Goal: Ask a question

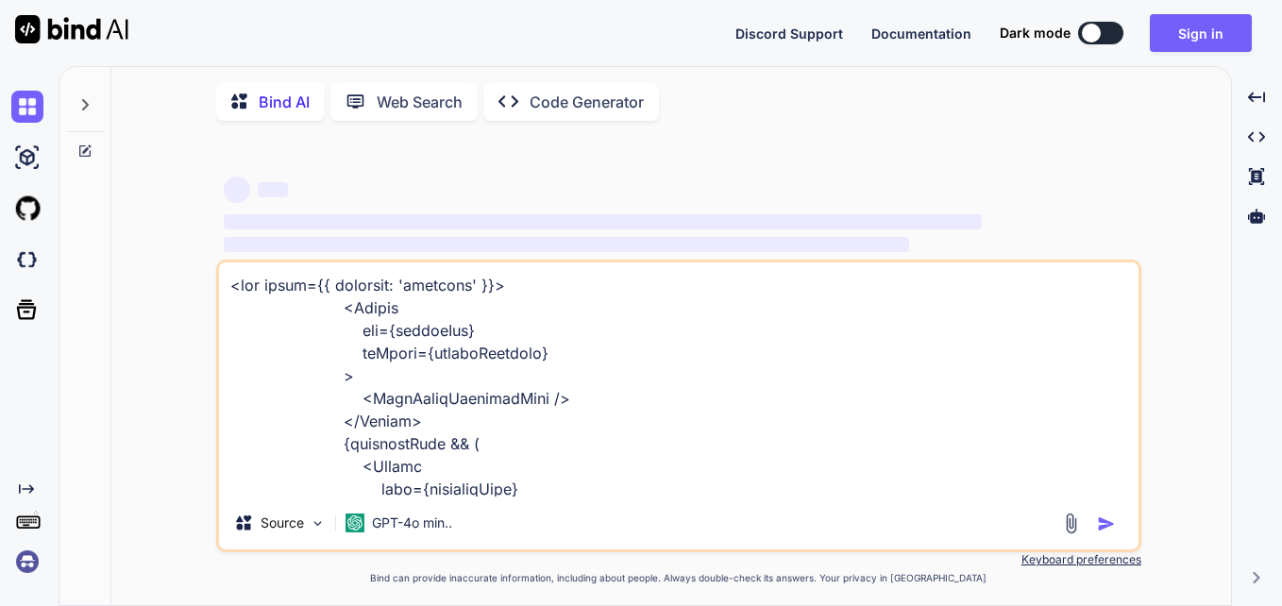
type textarea "x"
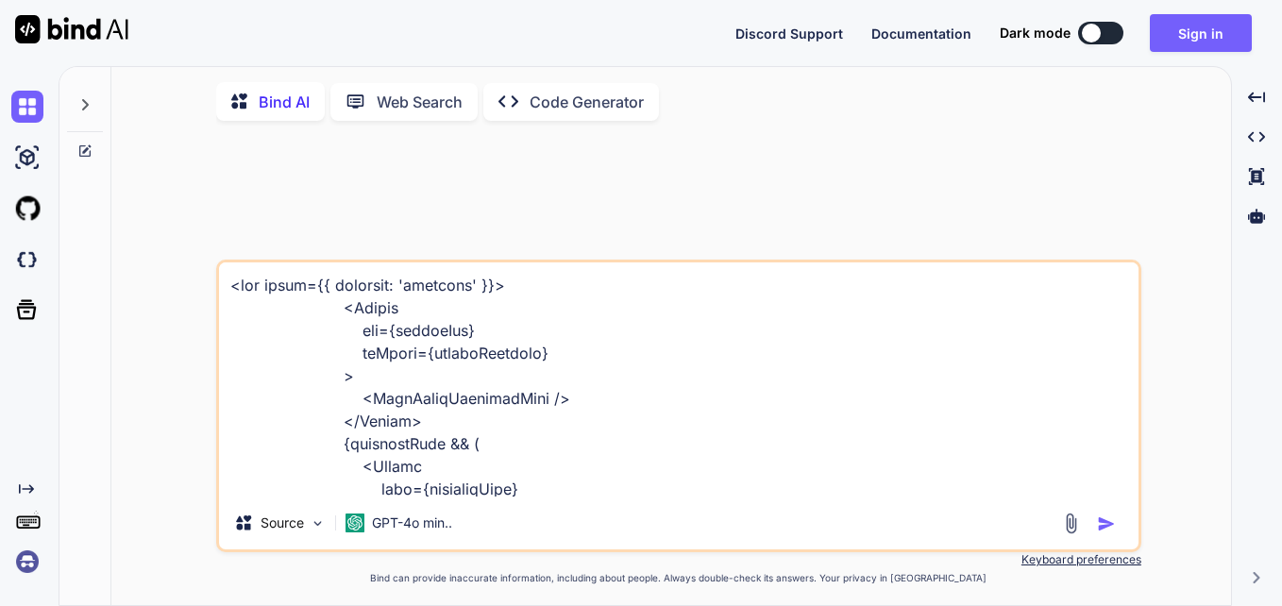
type textarea "PS C:\Users\2791992\DJANGOLOKI\d_jango> python manage.py runserver Watching for…"
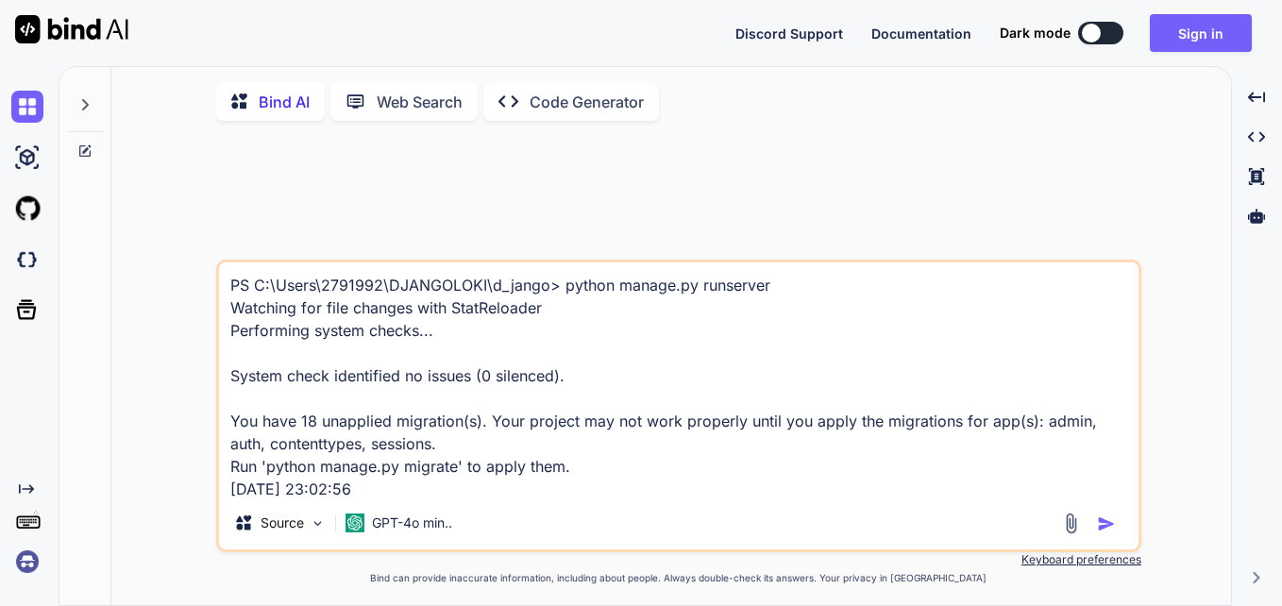
scroll to position [115, 0]
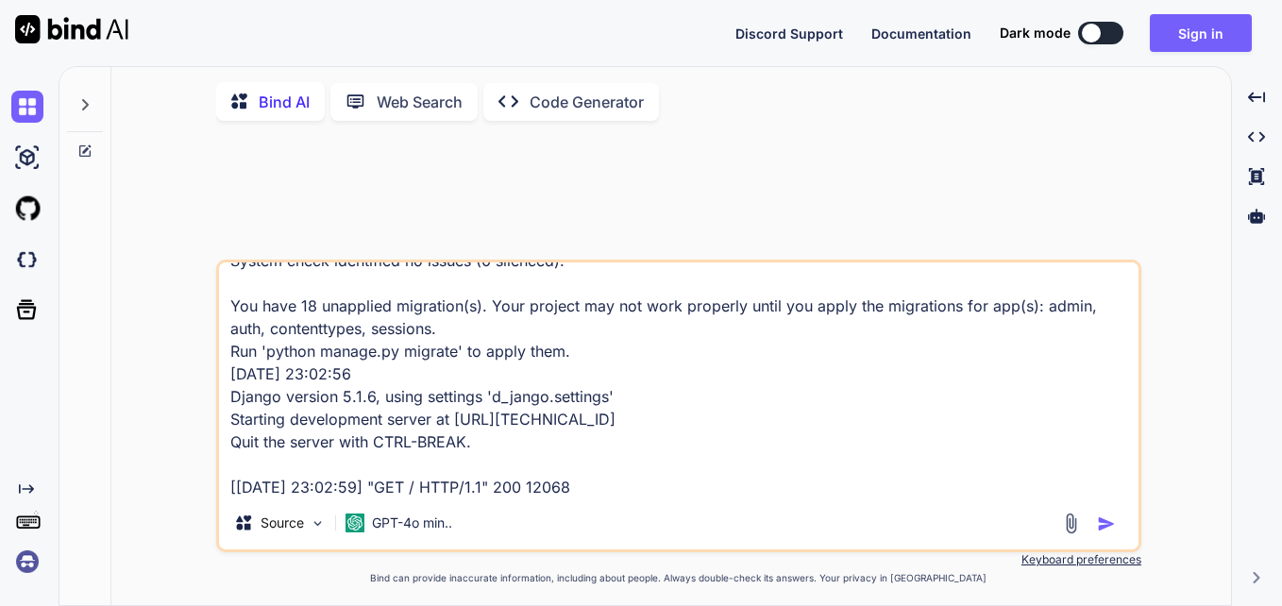
type textarea "x"
type textarea "PS C:\Users\2791992\DJANGOLOKI\d_jango> python manage.py runserver Watching for…"
click at [1110, 523] on img "button" at bounding box center [1106, 523] width 19 height 19
type textarea "x"
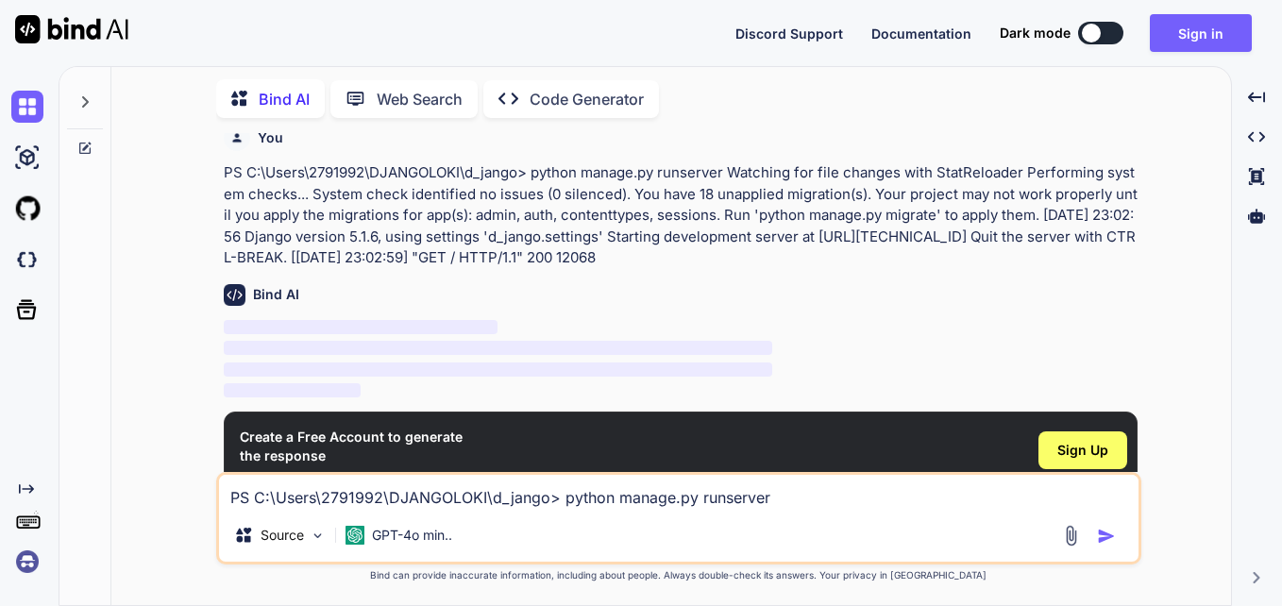
scroll to position [58, 0]
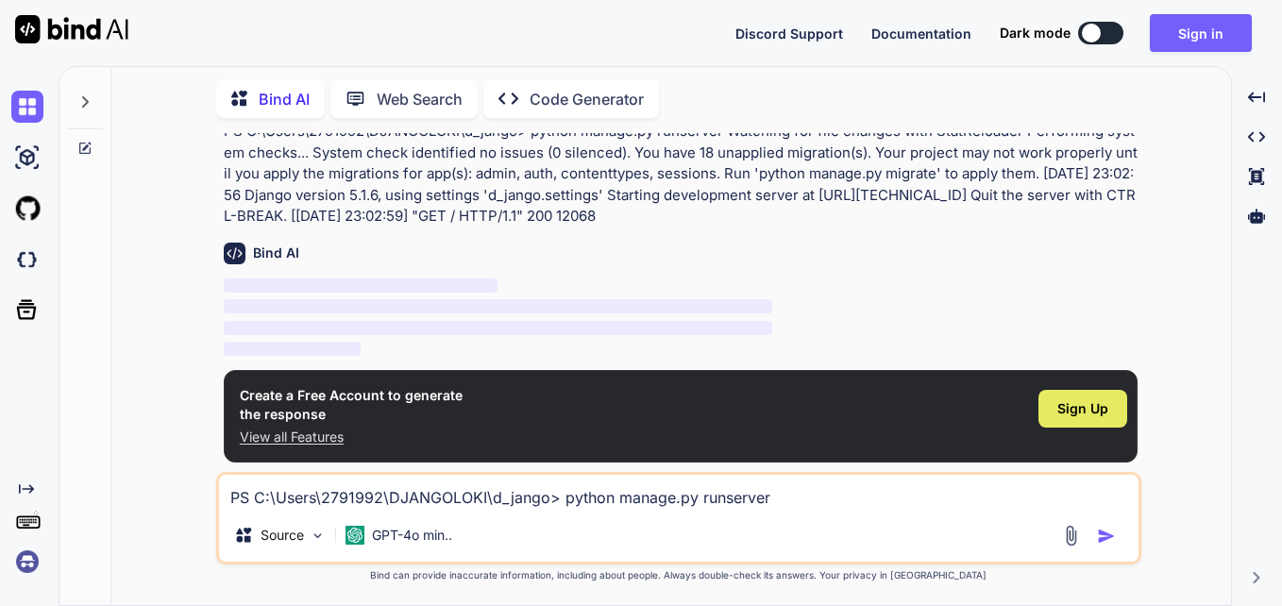
click at [1076, 420] on div "Sign Up" at bounding box center [1082, 409] width 89 height 38
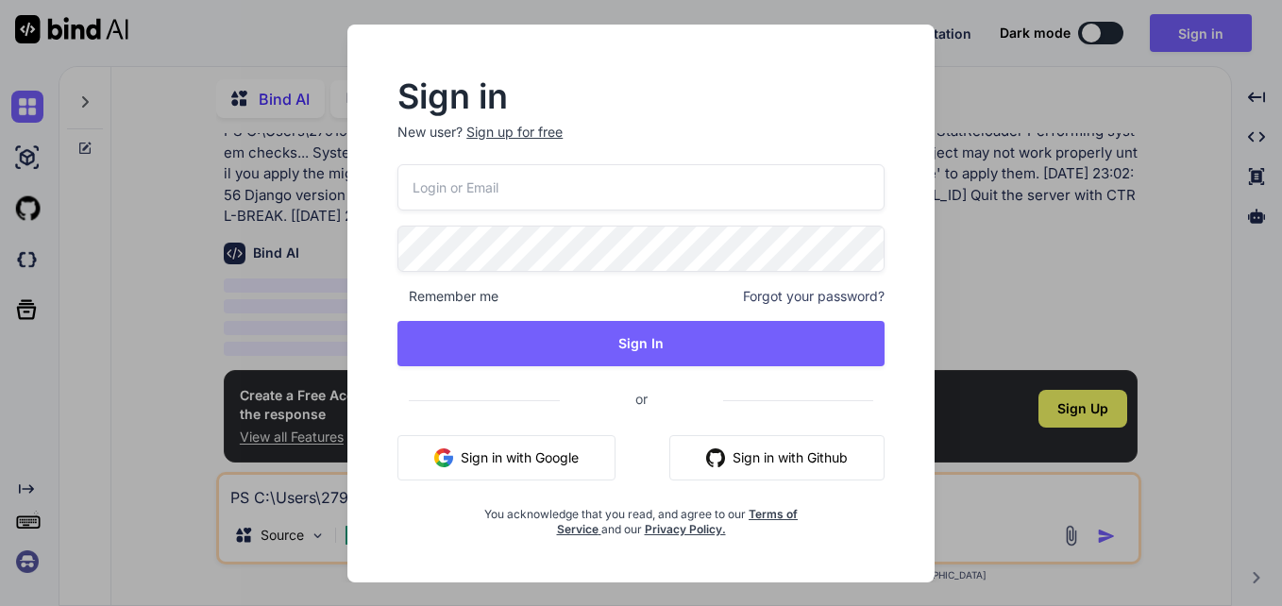
click at [498, 170] on input "email" at bounding box center [640, 187] width 487 height 46
type input "[PERSON_NAME][EMAIL_ADDRESS][DOMAIN_NAME]"
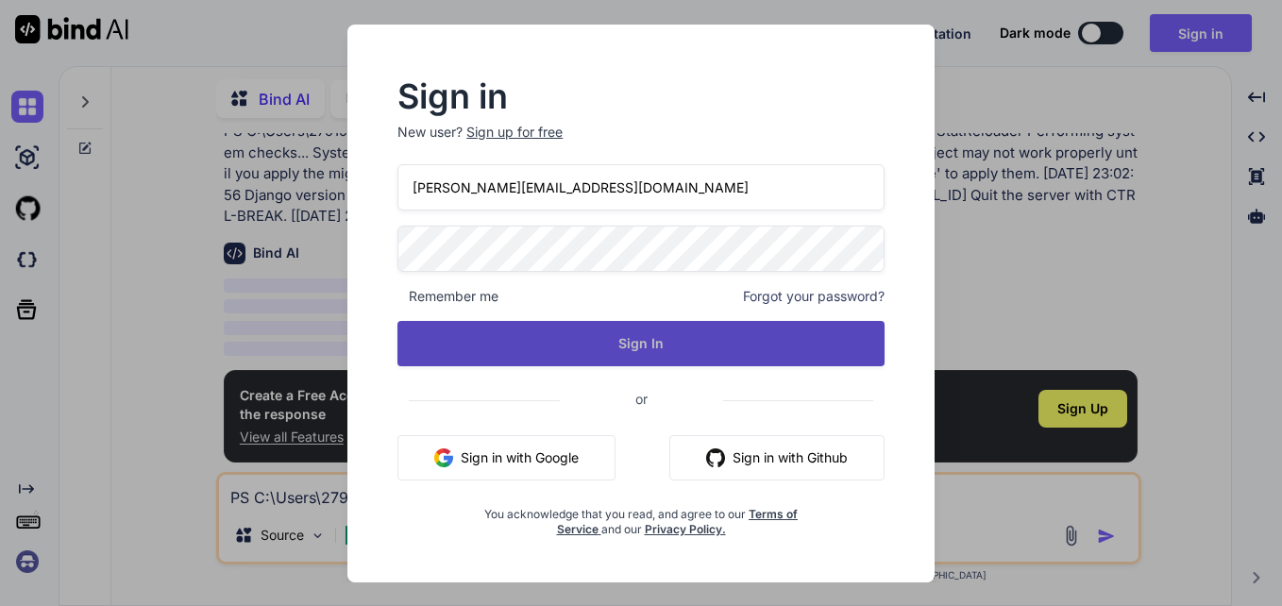
click at [601, 335] on button "Sign In" at bounding box center [640, 343] width 487 height 45
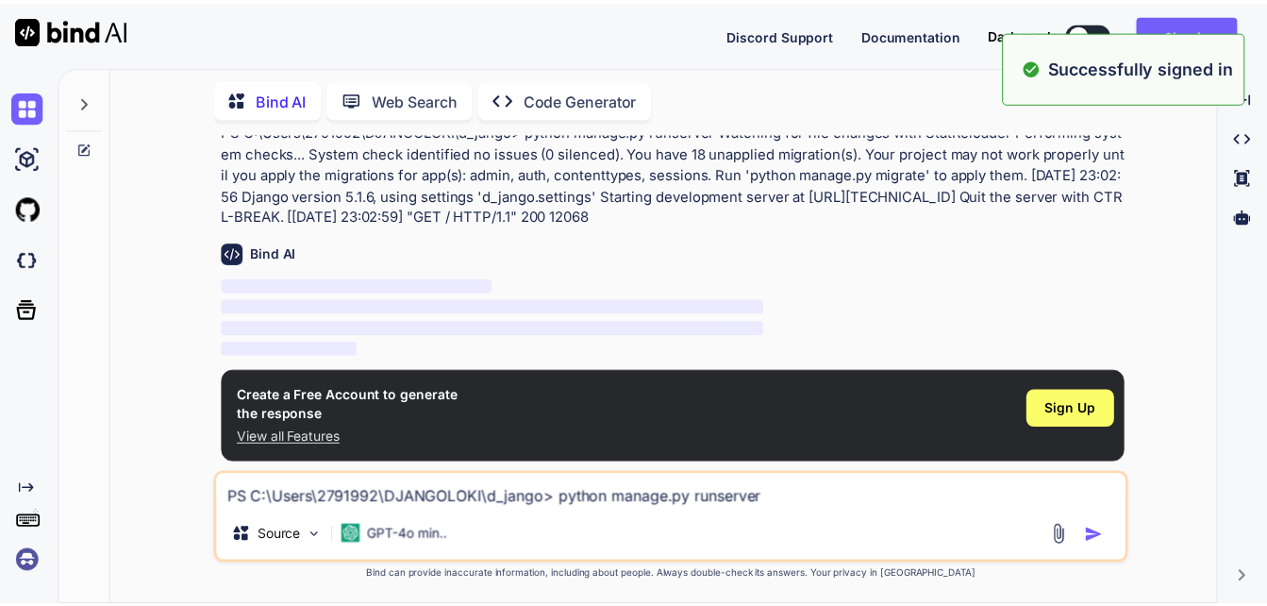
scroll to position [0, 0]
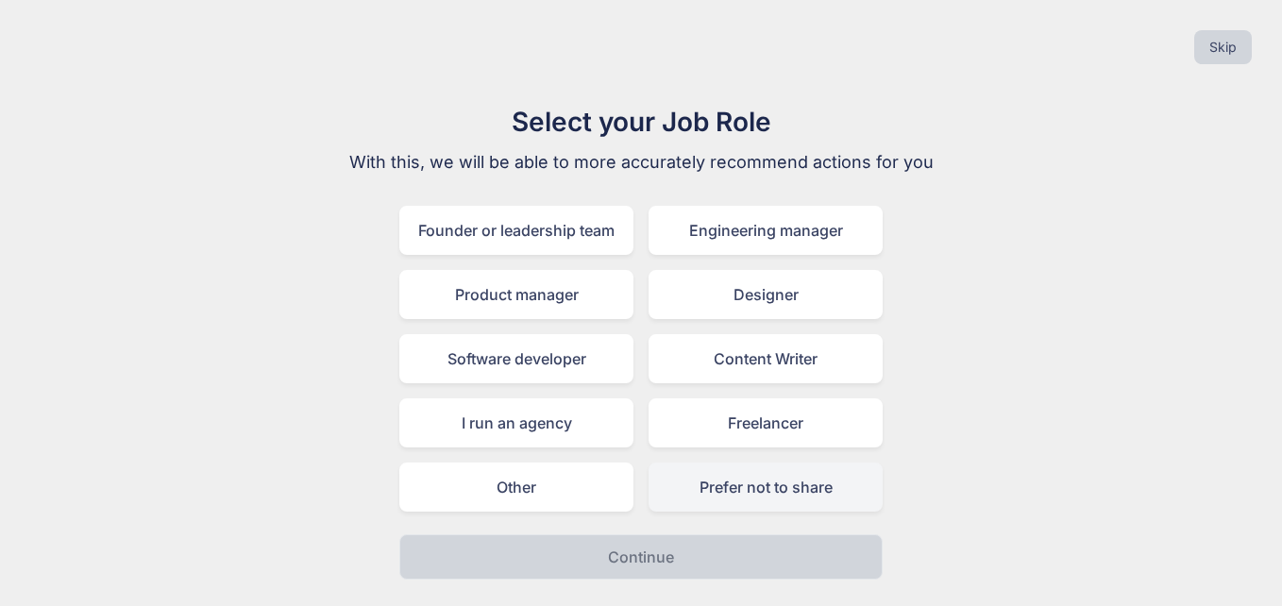
click at [786, 480] on div "Prefer not to share" at bounding box center [765, 486] width 234 height 49
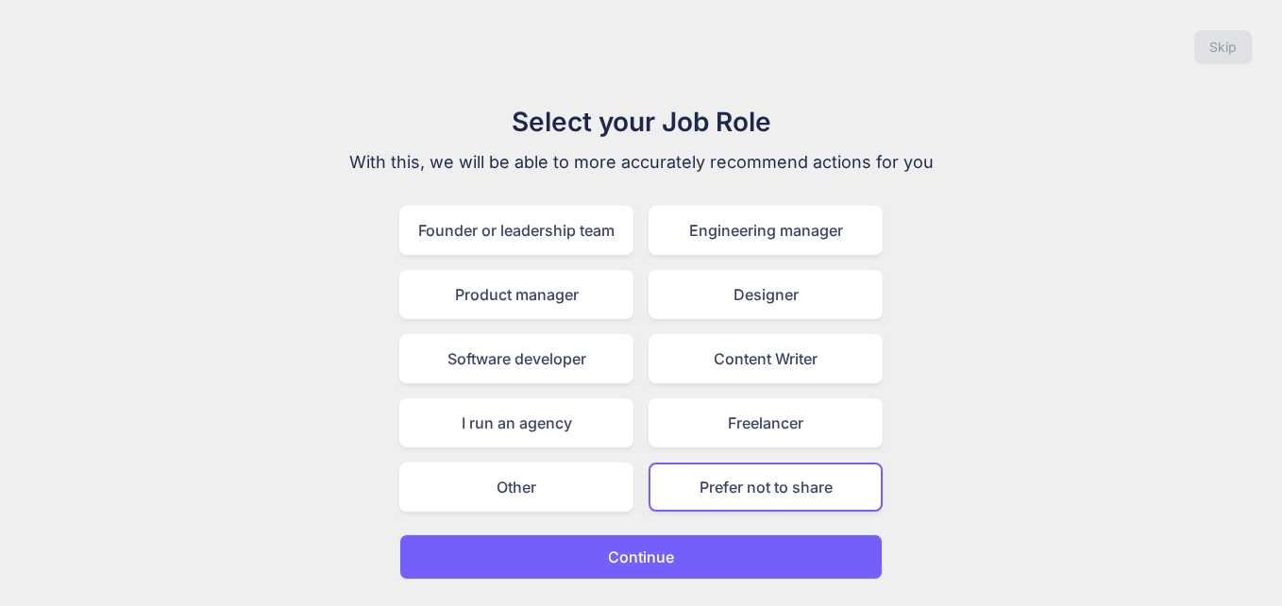
click at [708, 547] on button "Continue" at bounding box center [640, 556] width 483 height 45
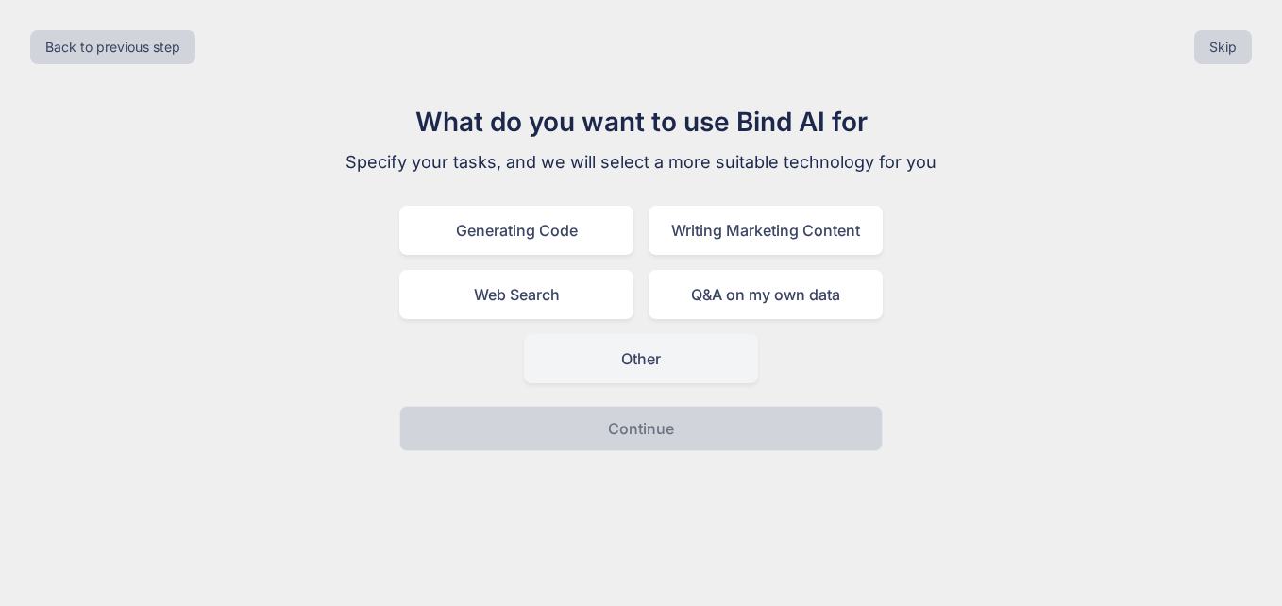
click at [668, 365] on div "Other" at bounding box center [641, 358] width 234 height 49
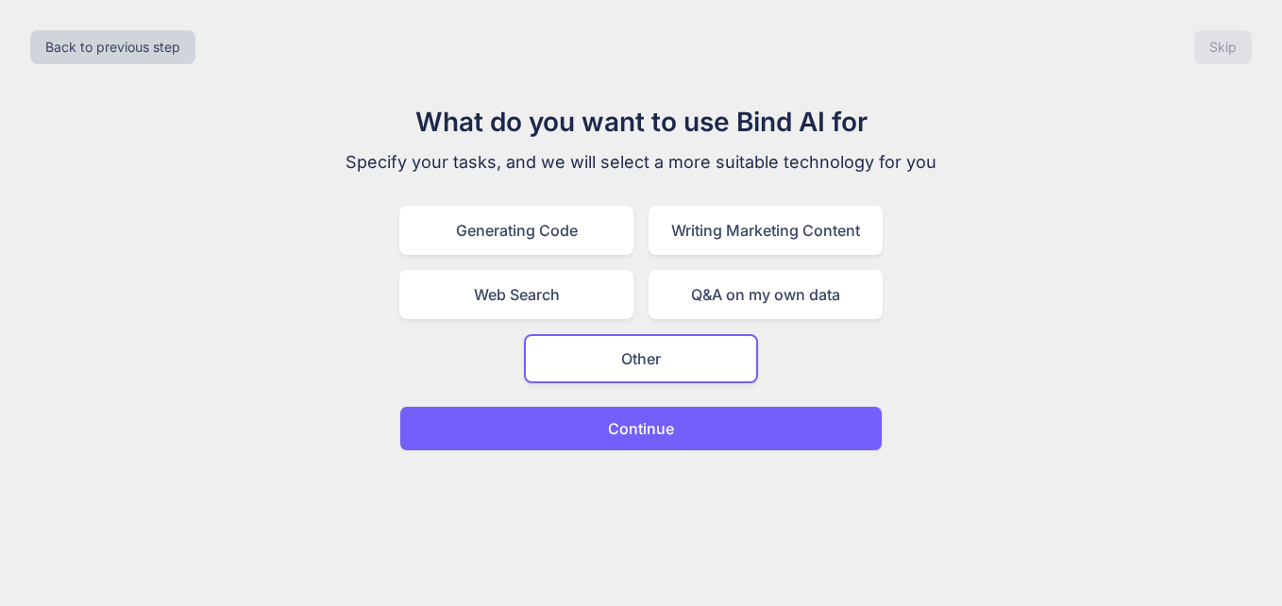
click at [658, 422] on p "Continue" at bounding box center [641, 428] width 66 height 23
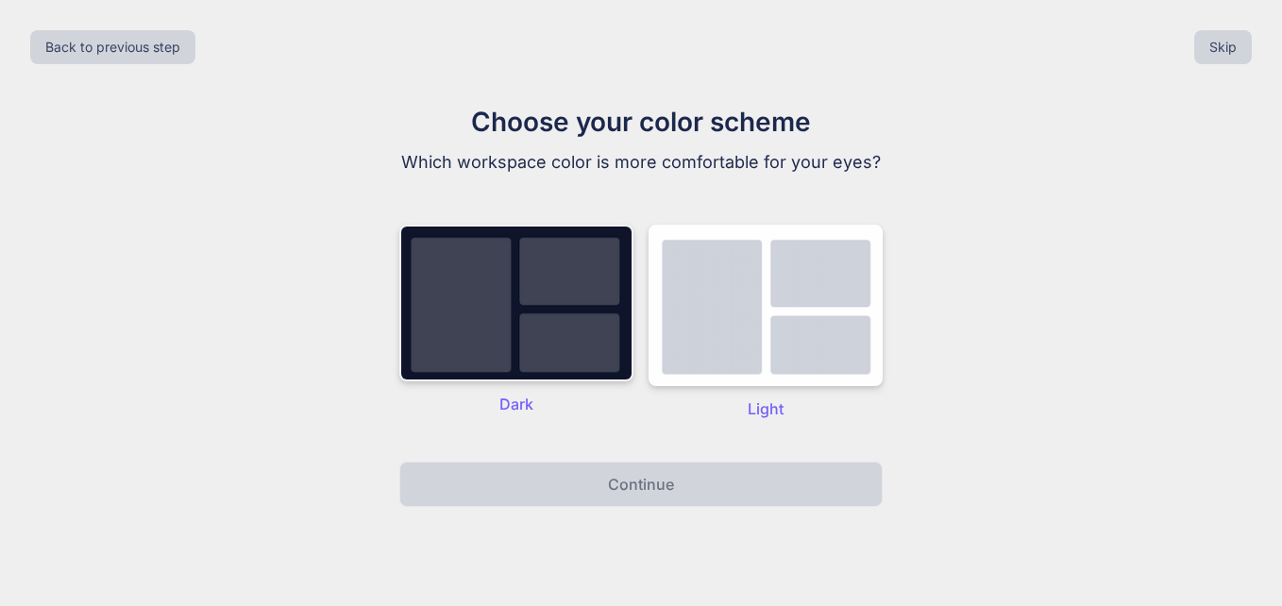
click at [541, 350] on img at bounding box center [516, 303] width 234 height 157
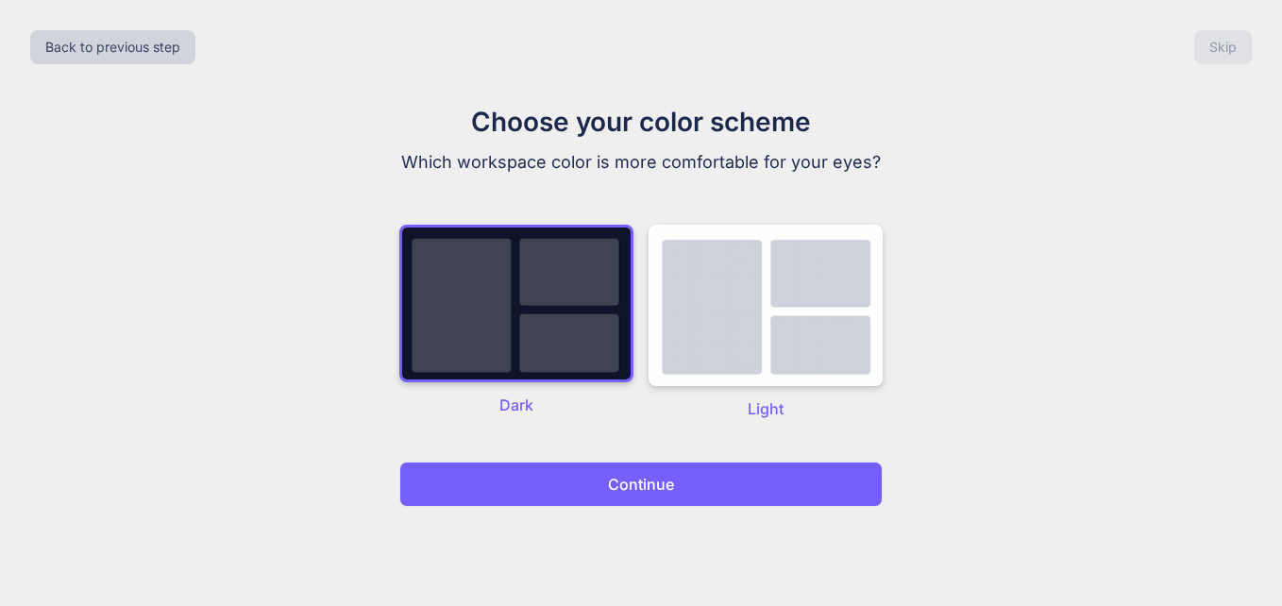
click at [620, 477] on p "Continue" at bounding box center [641, 484] width 66 height 23
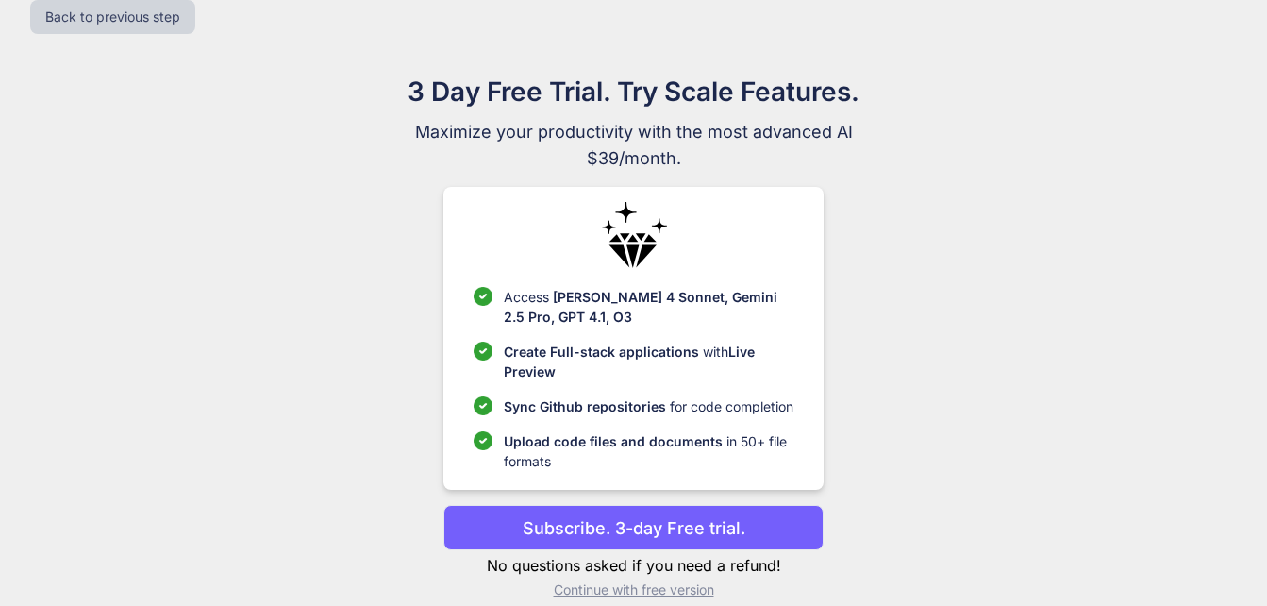
scroll to position [54, 0]
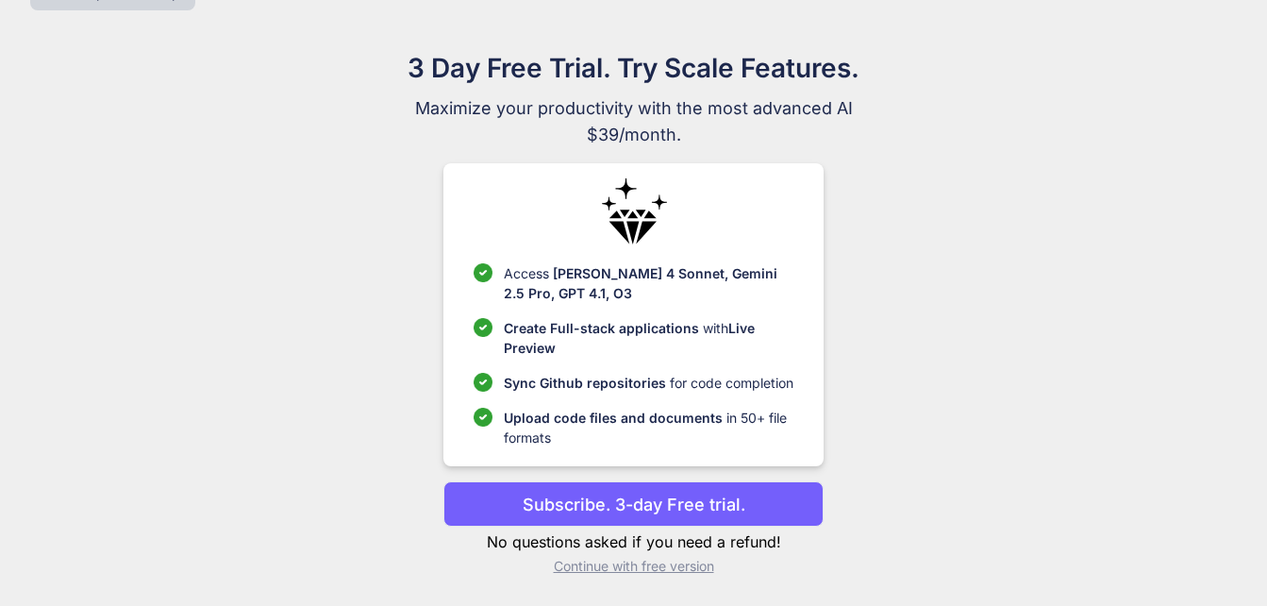
click at [663, 573] on p "Continue with free version" at bounding box center [634, 566] width 380 height 19
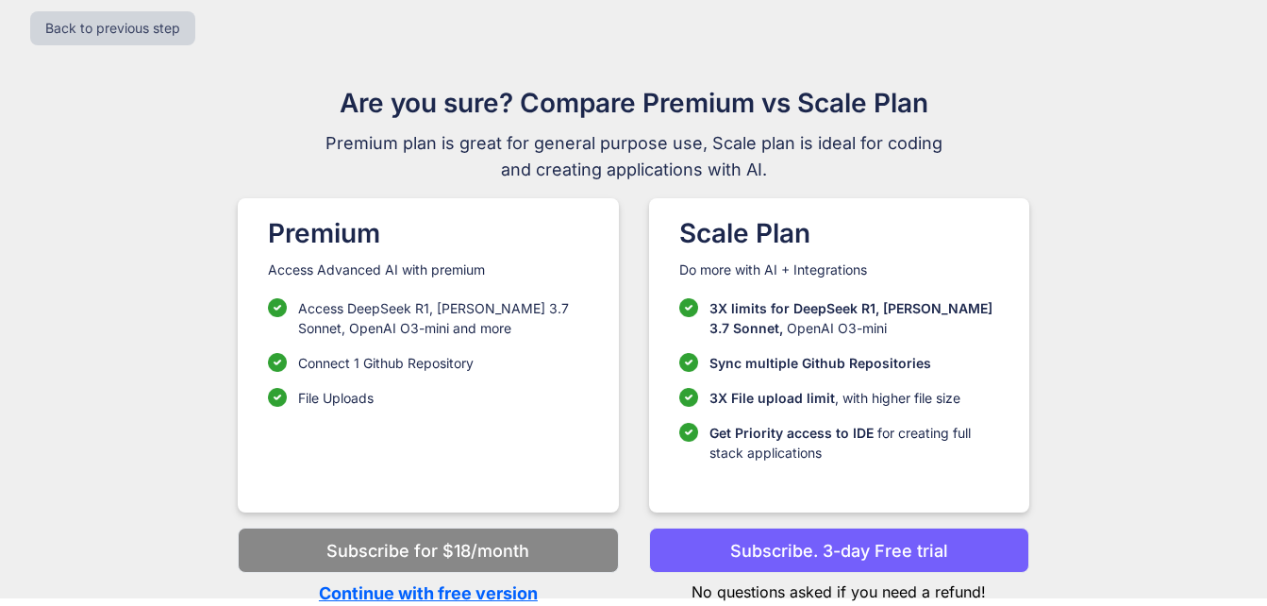
click at [489, 595] on p "Continue with free version" at bounding box center [428, 592] width 380 height 25
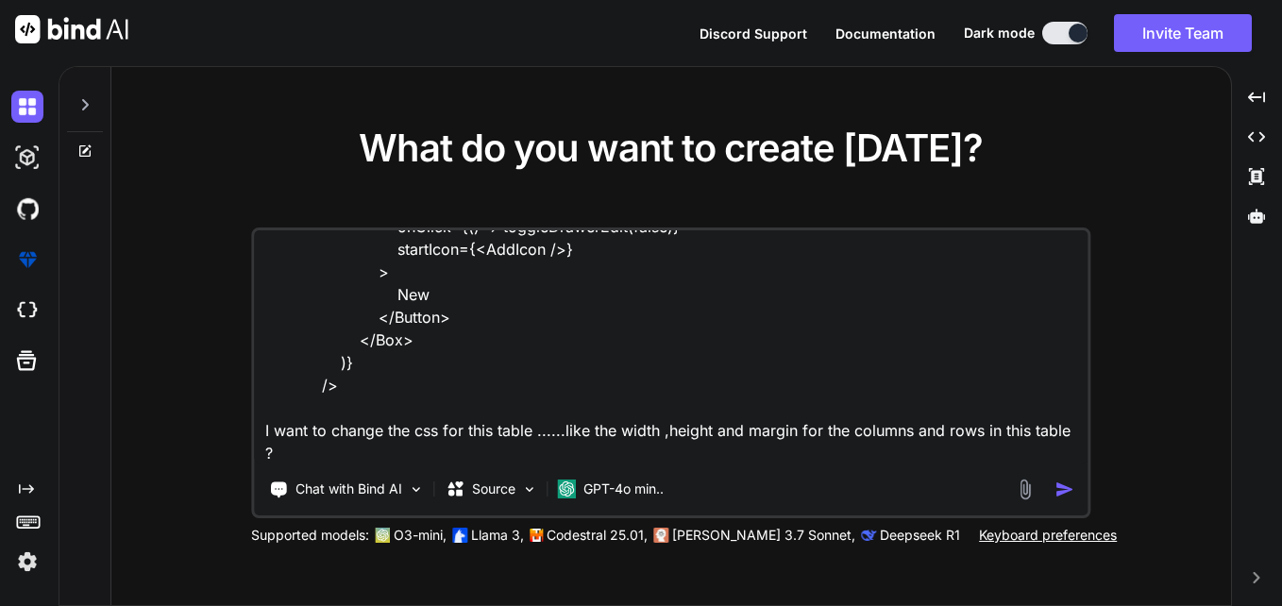
scroll to position [298, 0]
type textarea "x"
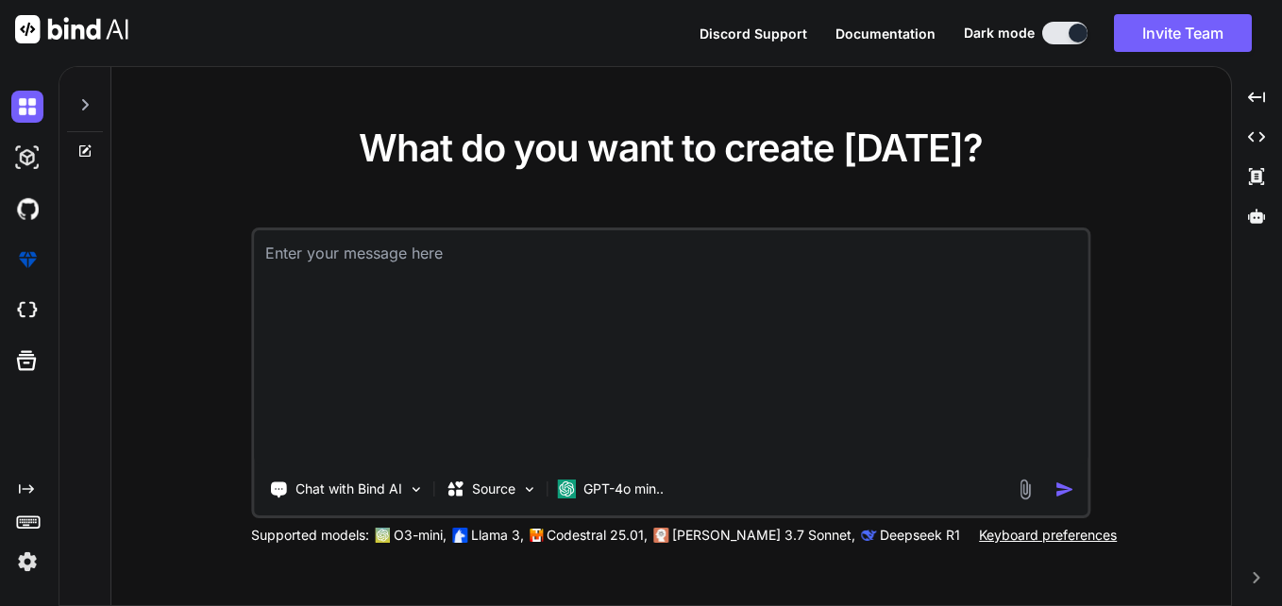
scroll to position [0, 0]
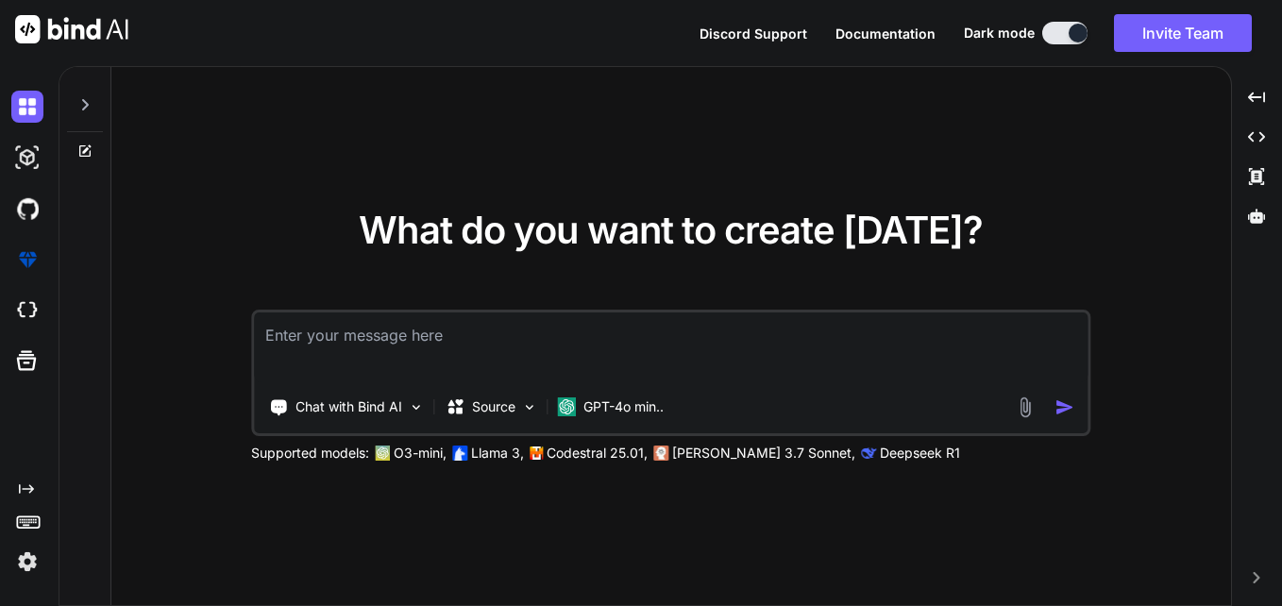
type textarea "x"
type textarea "PS C:\Users\2791992\DJANGOLOKI\d_jango> python manage.py runserver Watching for…"
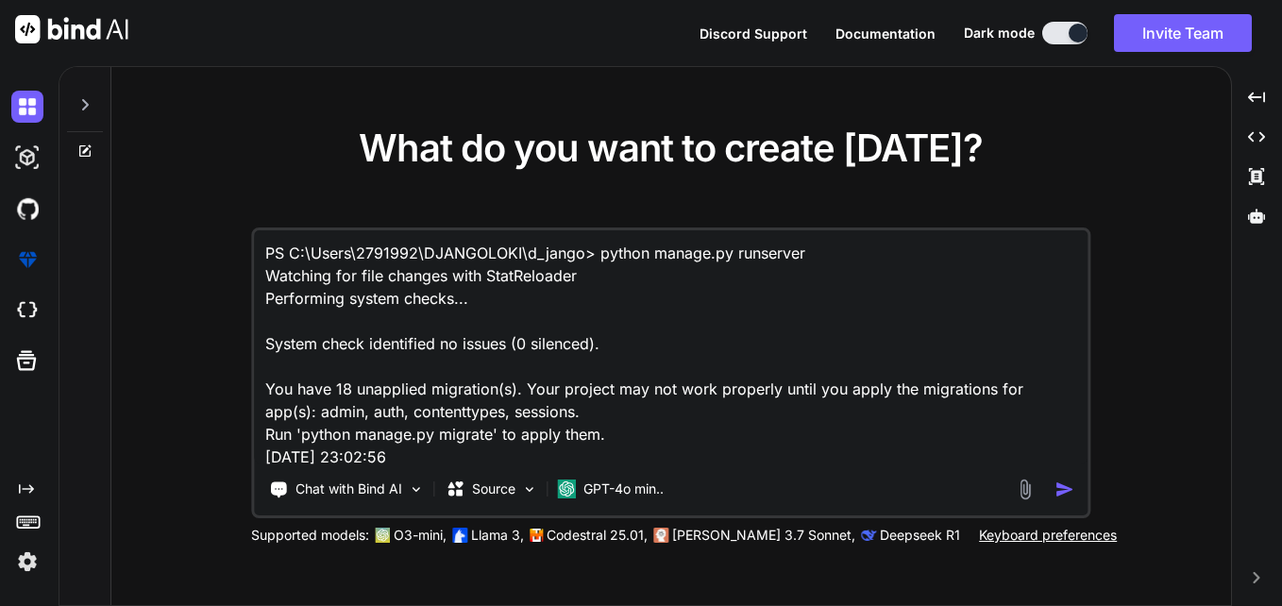
scroll to position [115, 0]
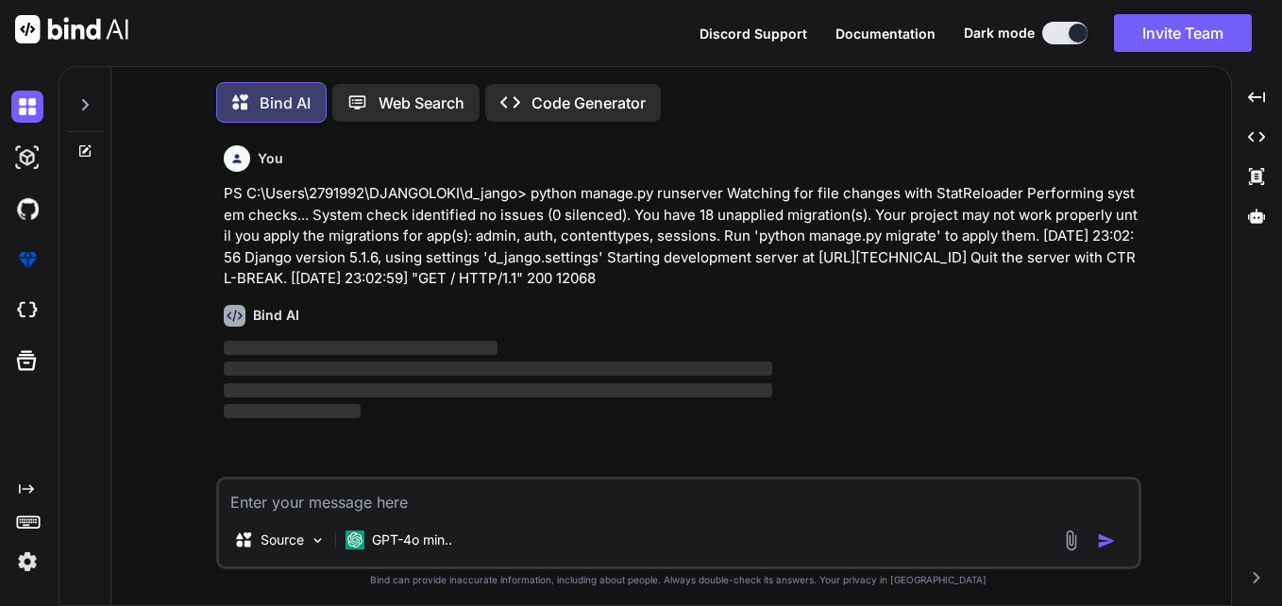
scroll to position [9, 0]
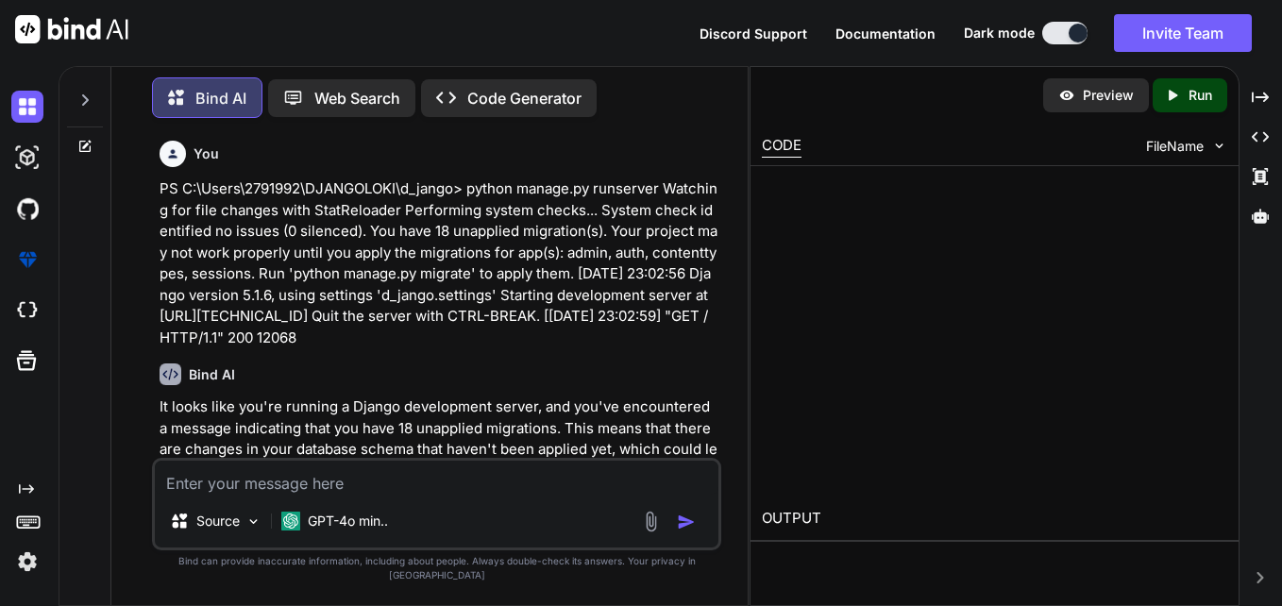
type textarea "x"
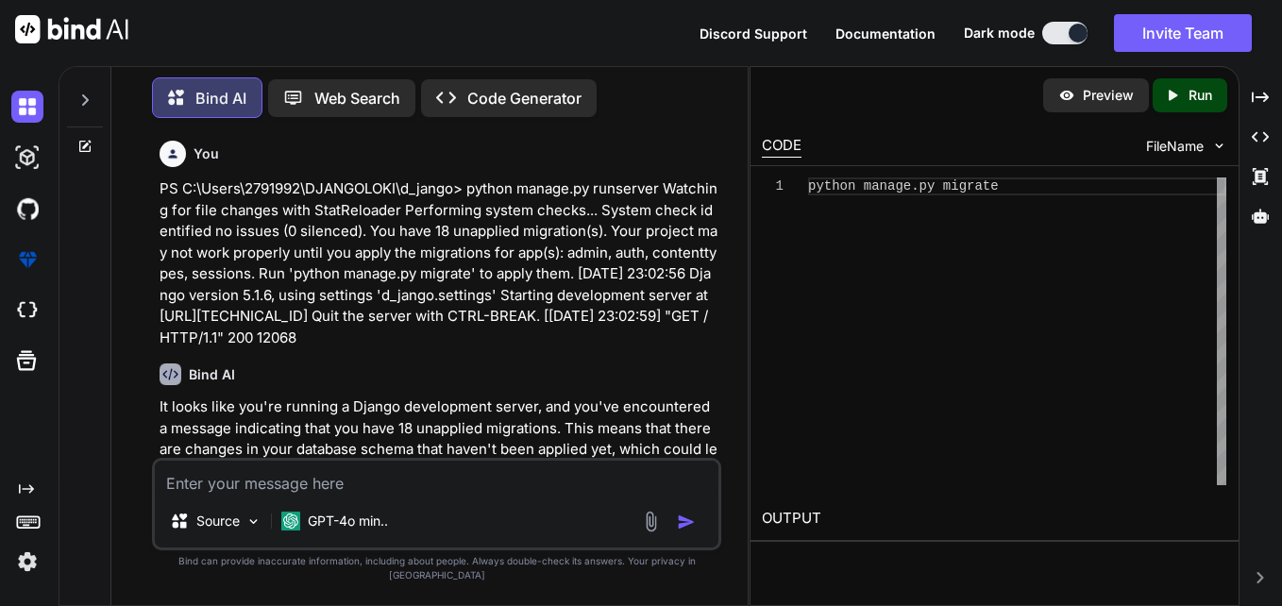
type textarea "python manage.py migrate"
drag, startPoint x: 994, startPoint y: 187, endPoint x: 805, endPoint y: 193, distance: 188.8
click at [808, 193] on div "python manage.py migrate" at bounding box center [1017, 331] width 418 height 308
click at [413, 479] on textarea at bounding box center [436, 478] width 563 height 34
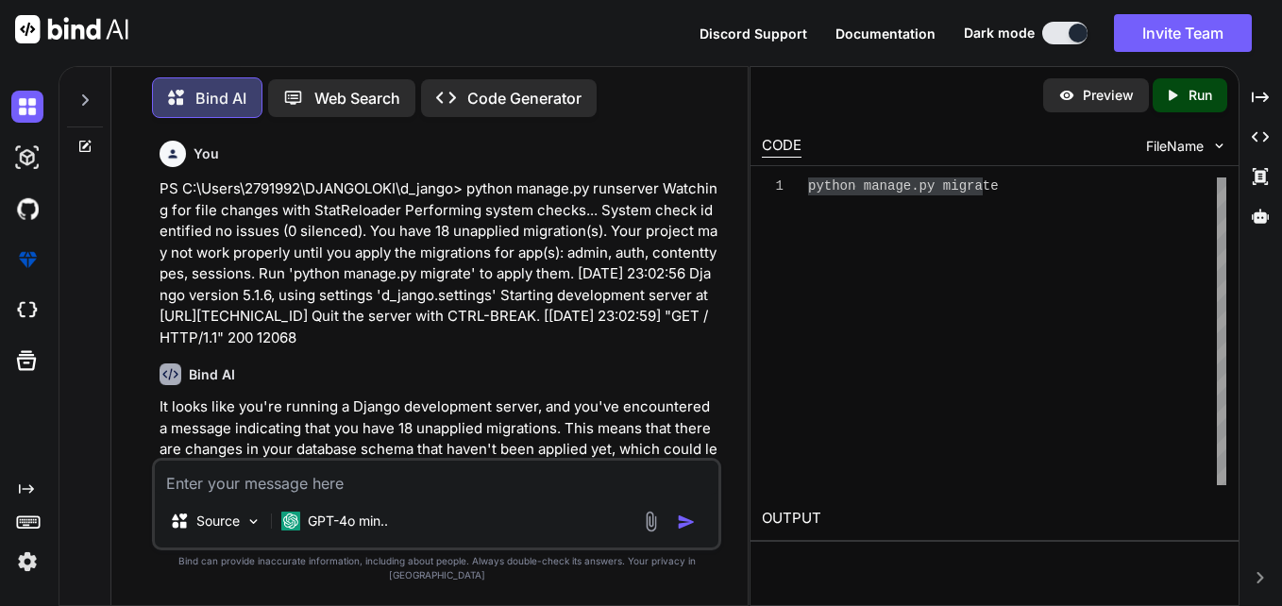
paste textarea "Internal Server Error: / Traceback (most recent call last): File "C:\Program Fi…"
type textarea "x"
type textarea "Internal Server Error: / Traceback (most recent call last): File "C:\Program Fi…"
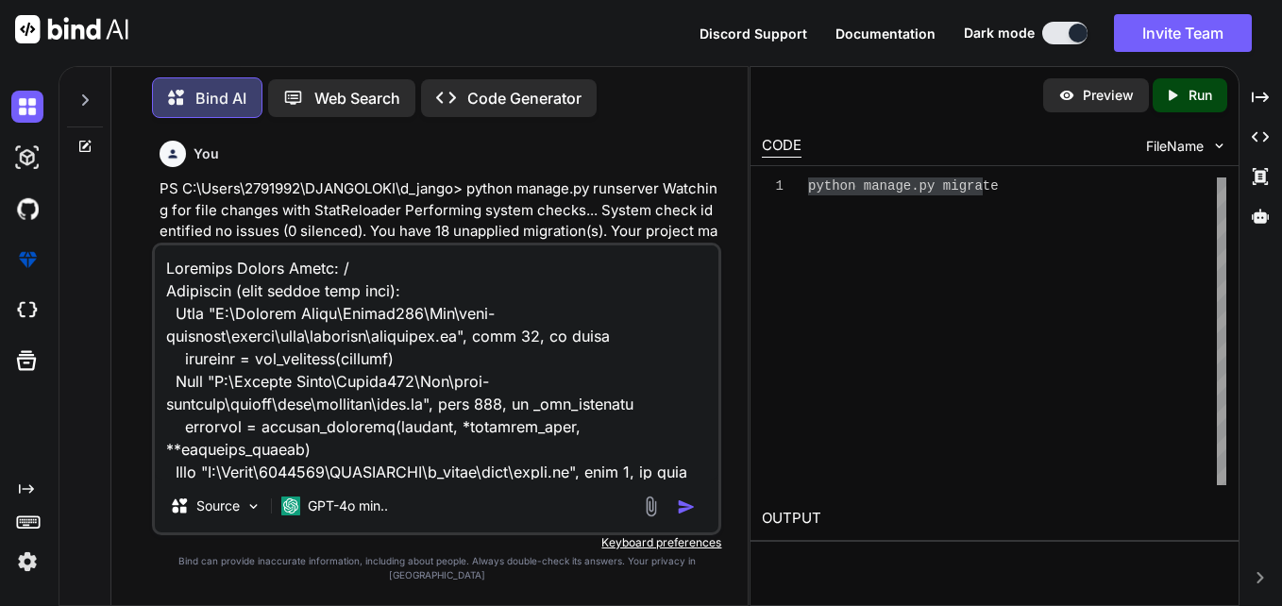
scroll to position [908, 0]
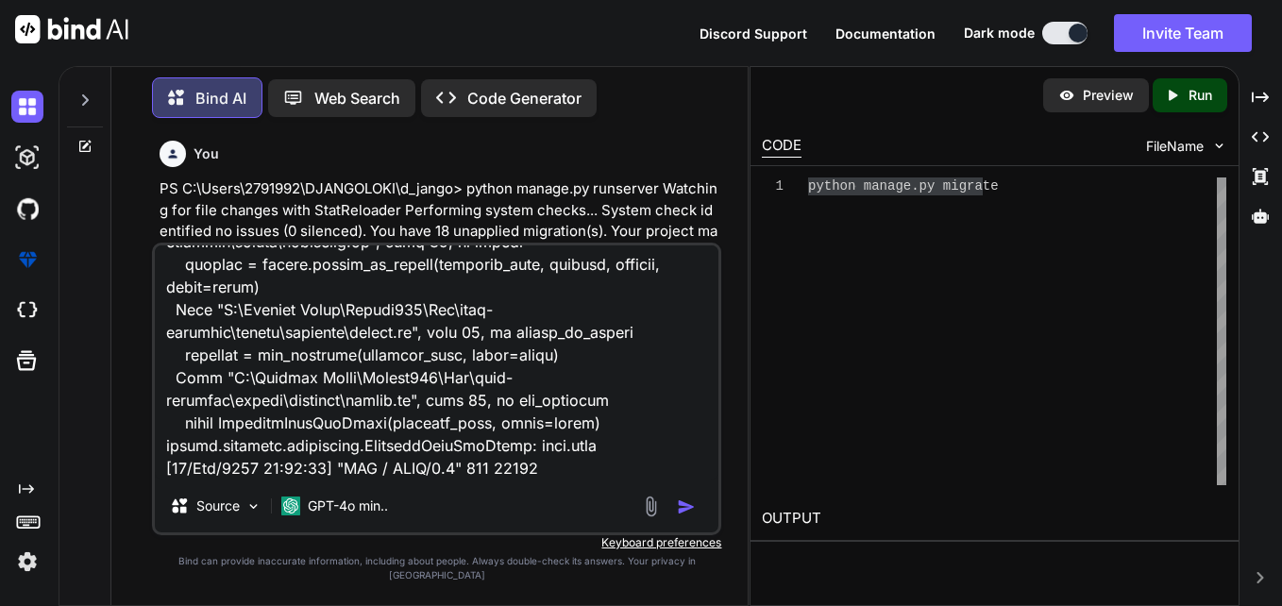
type textarea "x"
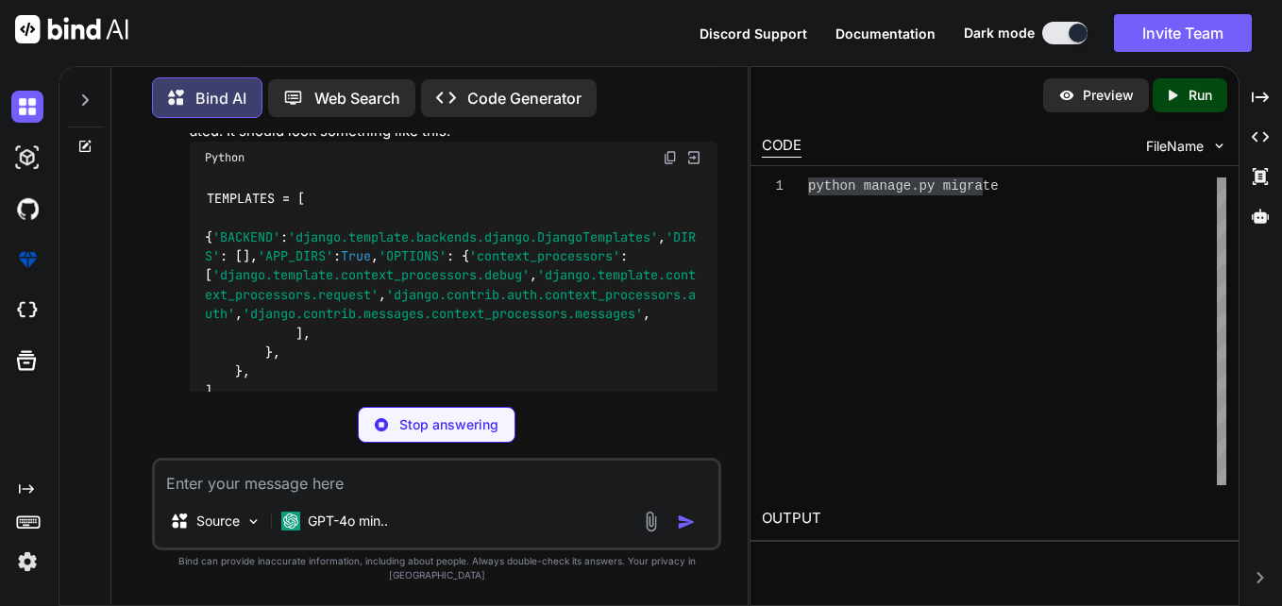
scroll to position [1939, 0]
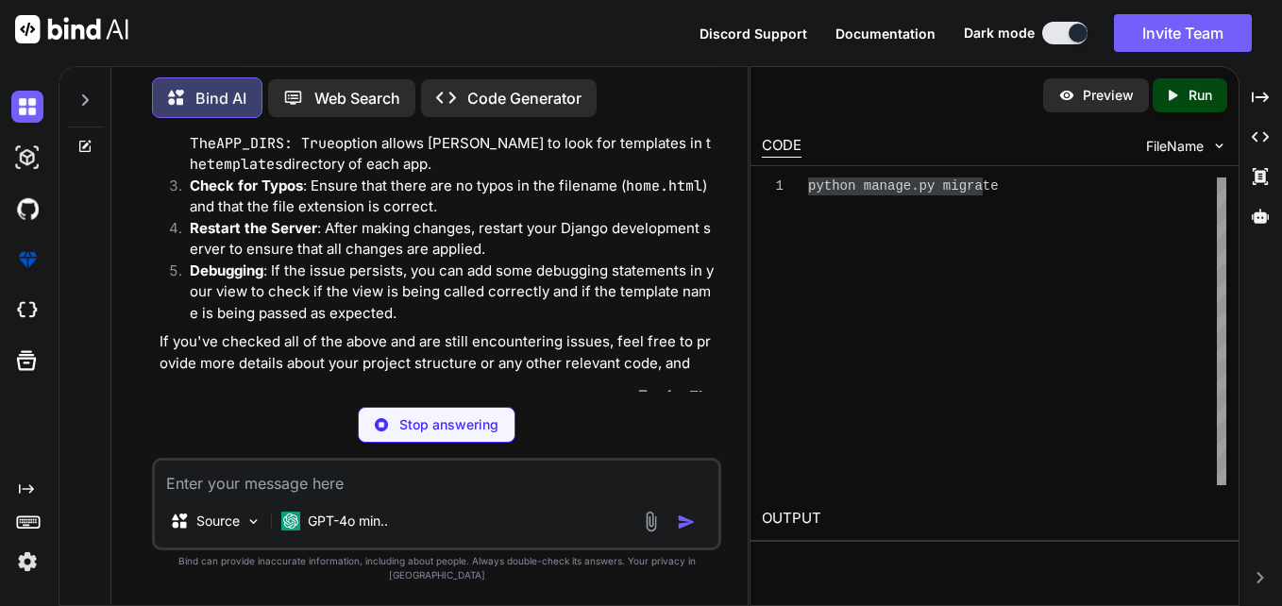
type textarea "x"
type textarea "calc/ templates/ calc/ home.html"
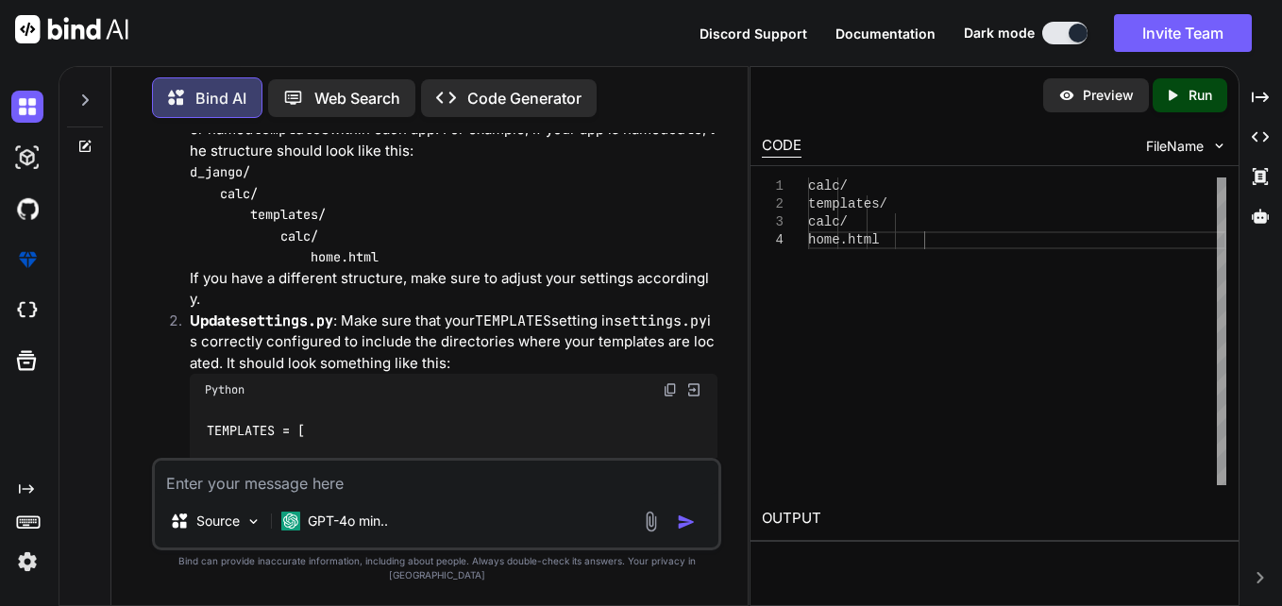
scroll to position [1420, 0]
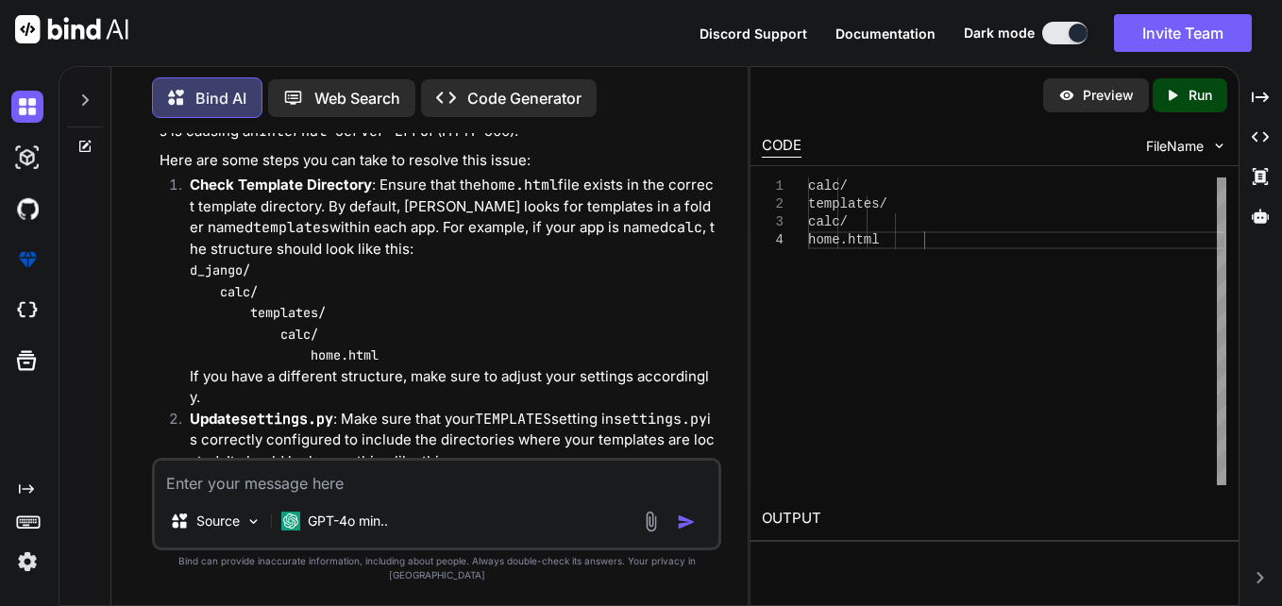
click at [385, 495] on textarea at bounding box center [436, 478] width 563 height 34
paste textarea "Loremipsu Dolors am cons-adi-elits doei T:\Incidid Utlab\Etdolo772\Mag\aliq-eni…"
type textarea "x"
type textarea "Loremipsu Dolors am cons-adi-elits doei T:\Incidid Utlab\Etdolo772\Mag\aliq-eni…"
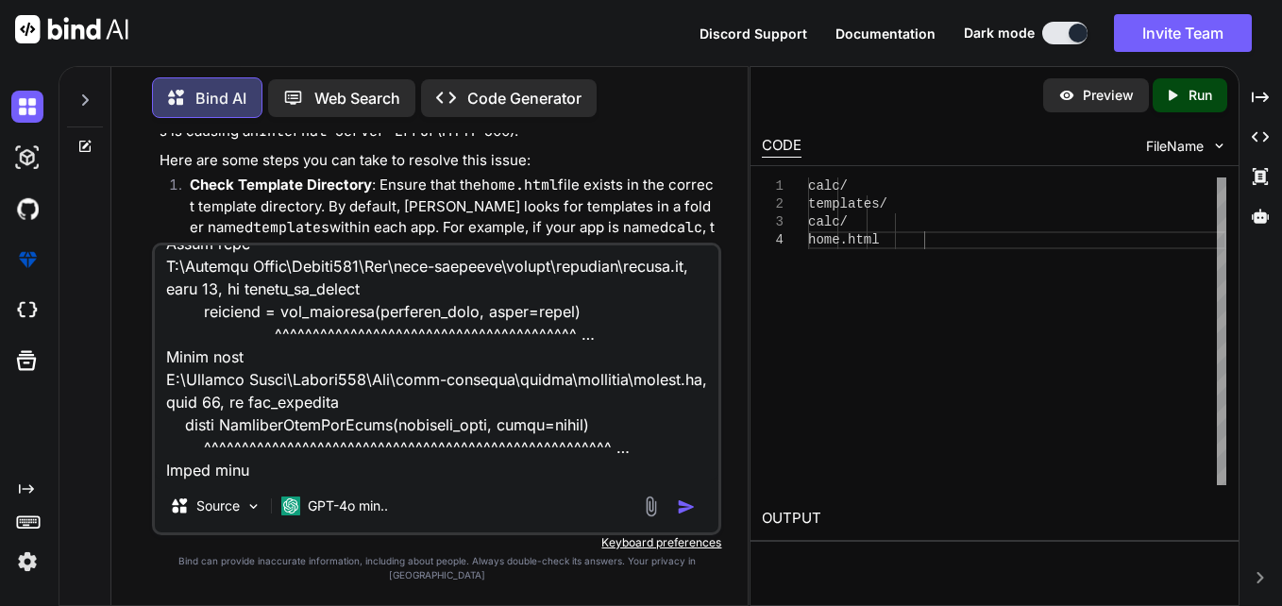
type textarea "x"
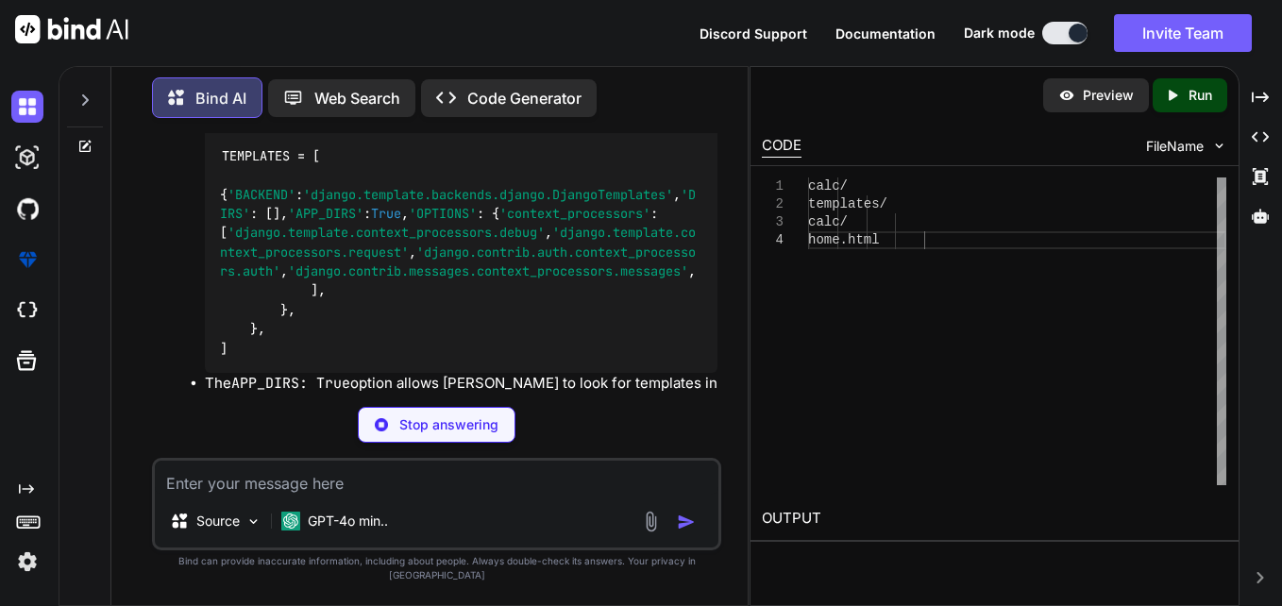
scroll to position [3106, 0]
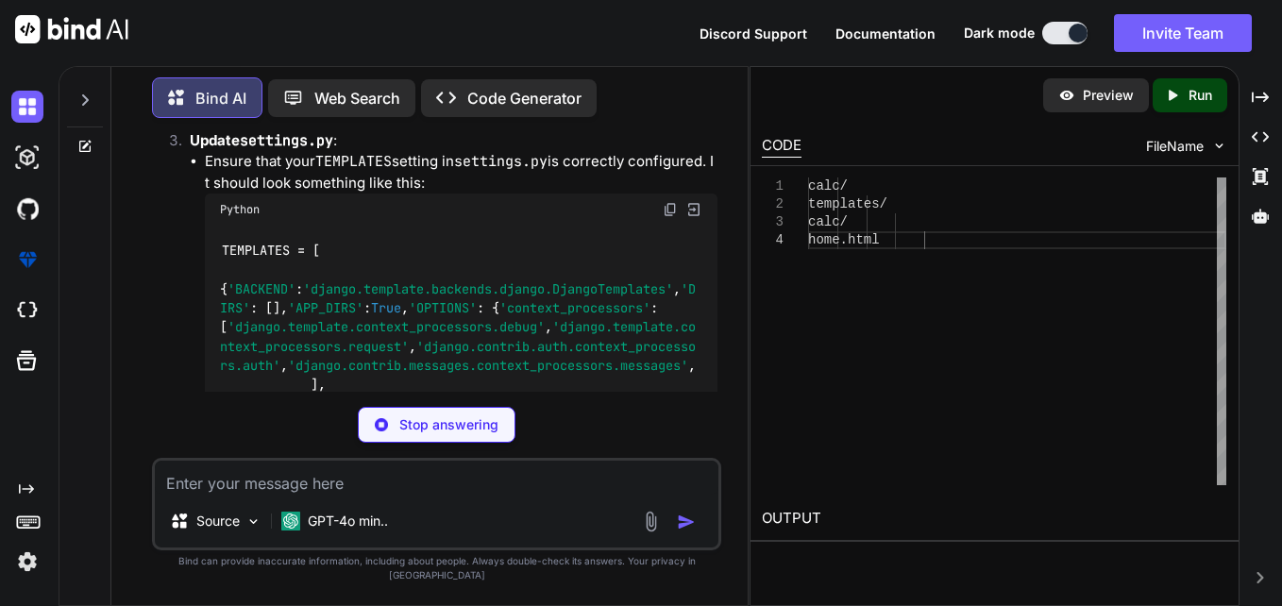
type textarea "x"
type textarea "calc/ templates/ calc/ home.html"
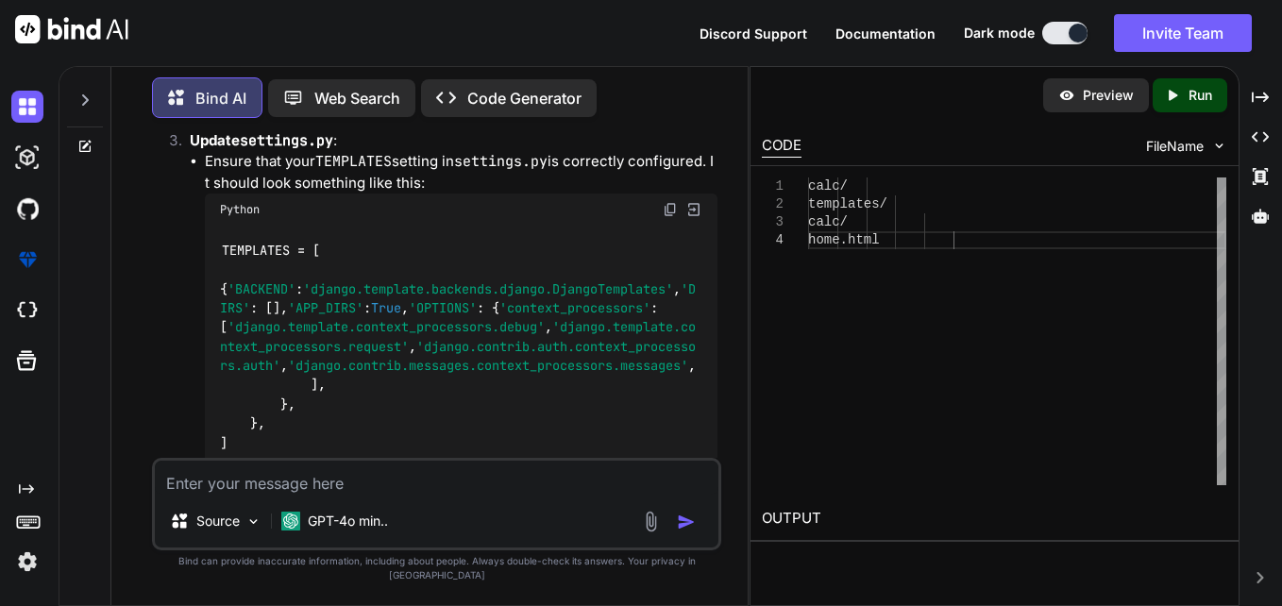
click at [359, 494] on textarea at bounding box center [436, 478] width 563 height 34
paste textarea "File "C:\Users\2791992\DJANGOLOKI\d_jango\d_jango\settings.py", line 58, in <mo…"
type textarea "x"
type textarea "File "C:\Users\2791992\DJANGOLOKI\d_jango\d_jango\settings.py", line 58, in <mo…"
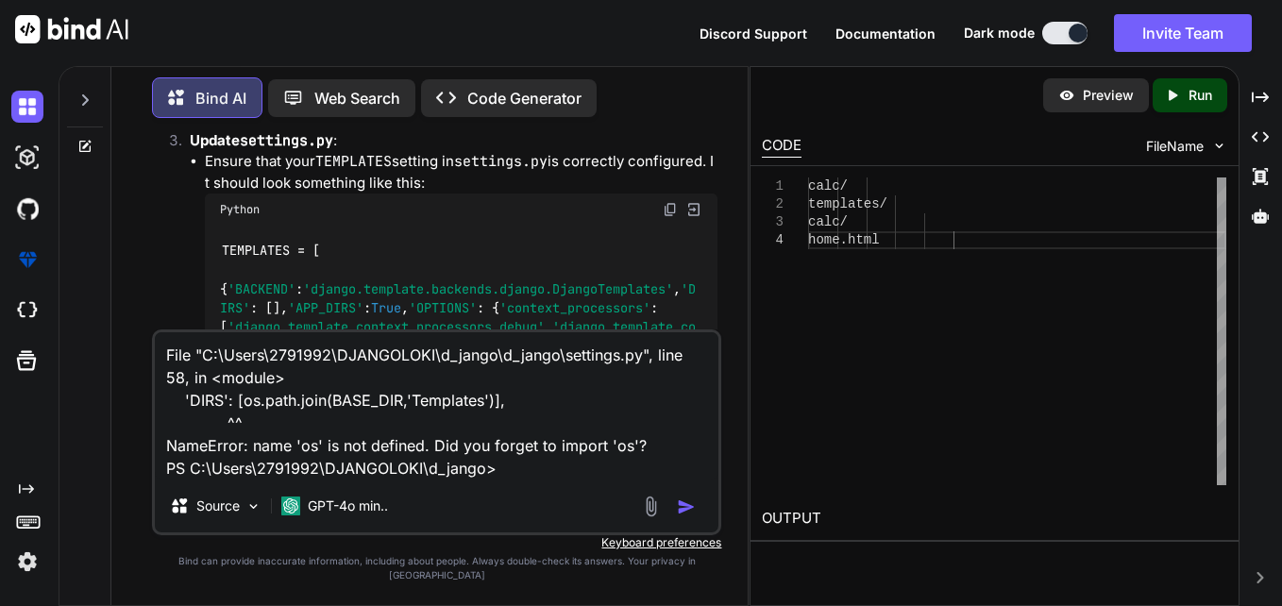
type textarea "x"
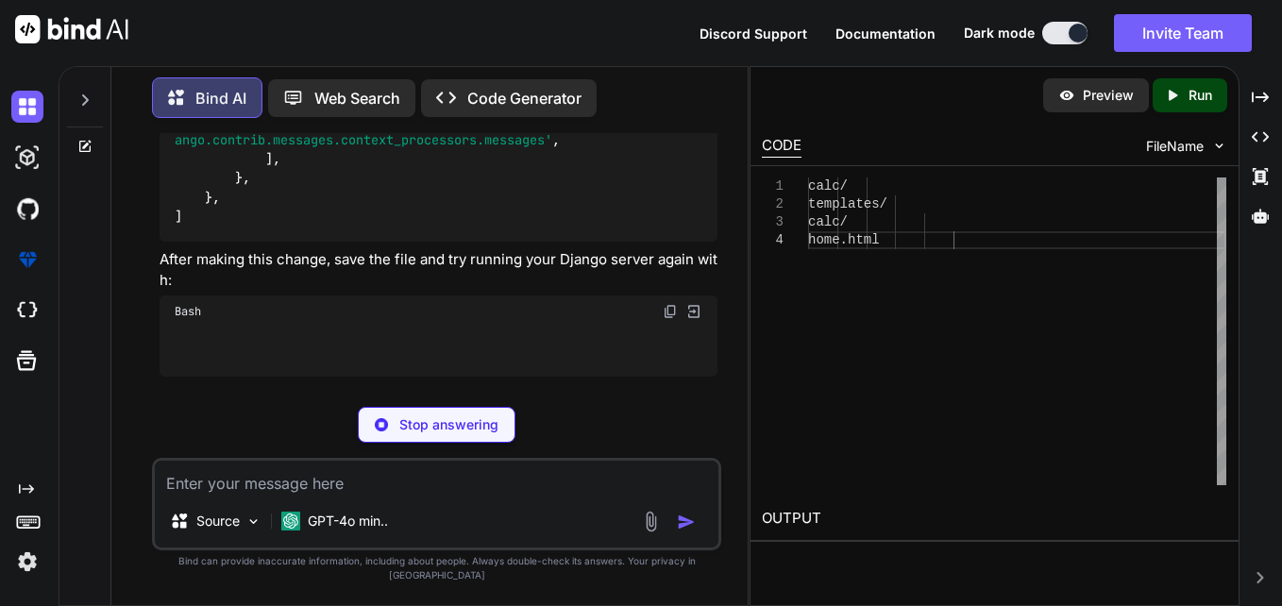
scroll to position [4681, 0]
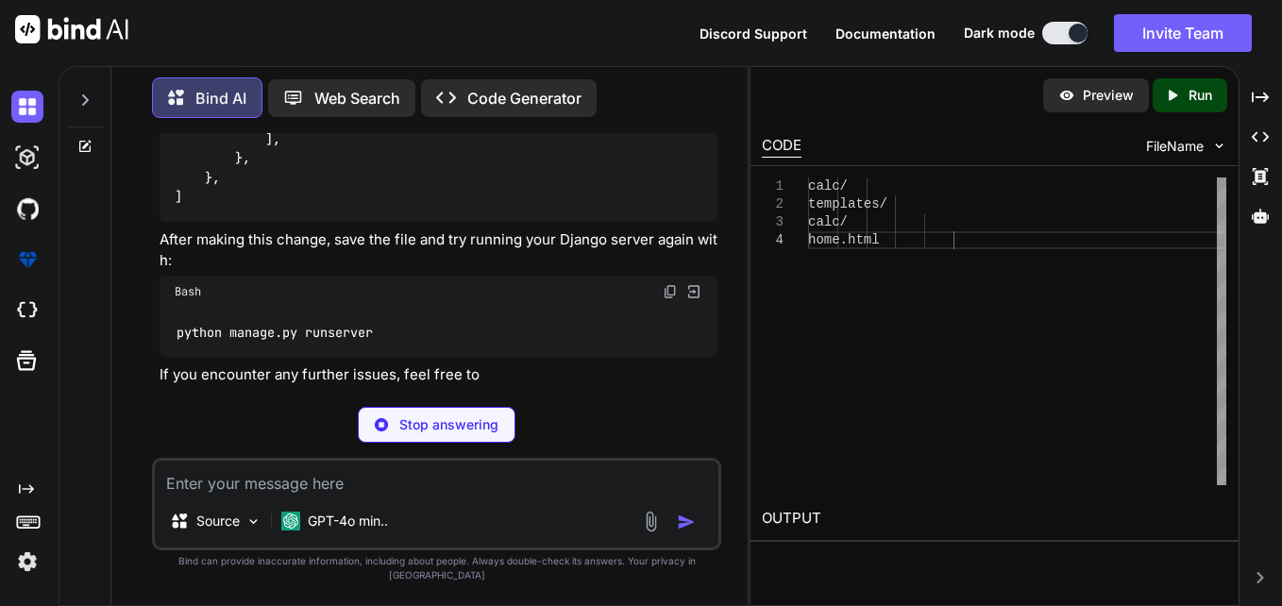
type textarea "x"
type textarea "import os"
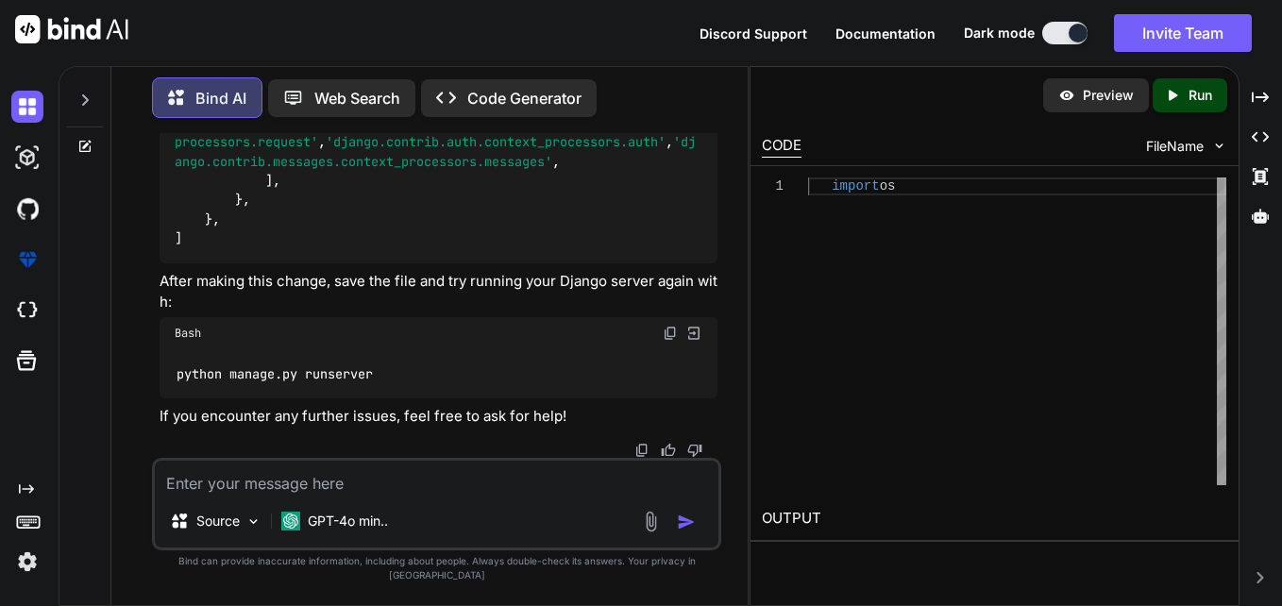
click at [368, 495] on textarea at bounding box center [436, 478] width 563 height 34
type textarea "x"
type textarea "i"
type textarea "x"
type textarea "is"
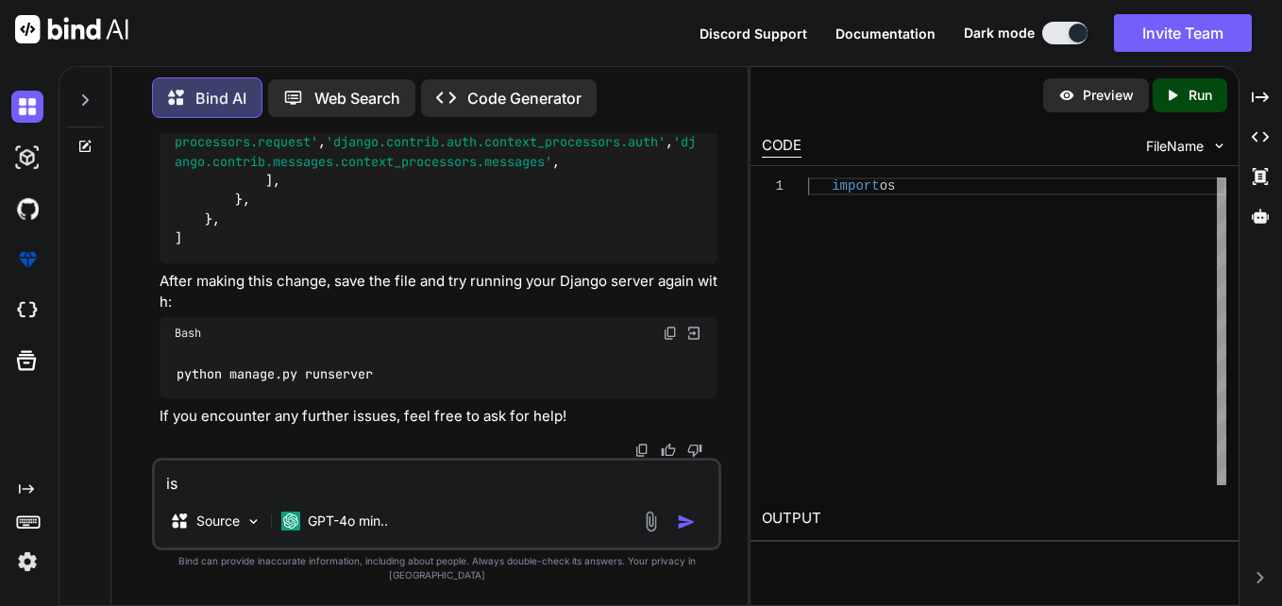
type textarea "x"
type textarea "is"
type textarea "x"
type textarea "is d"
type textarea "x"
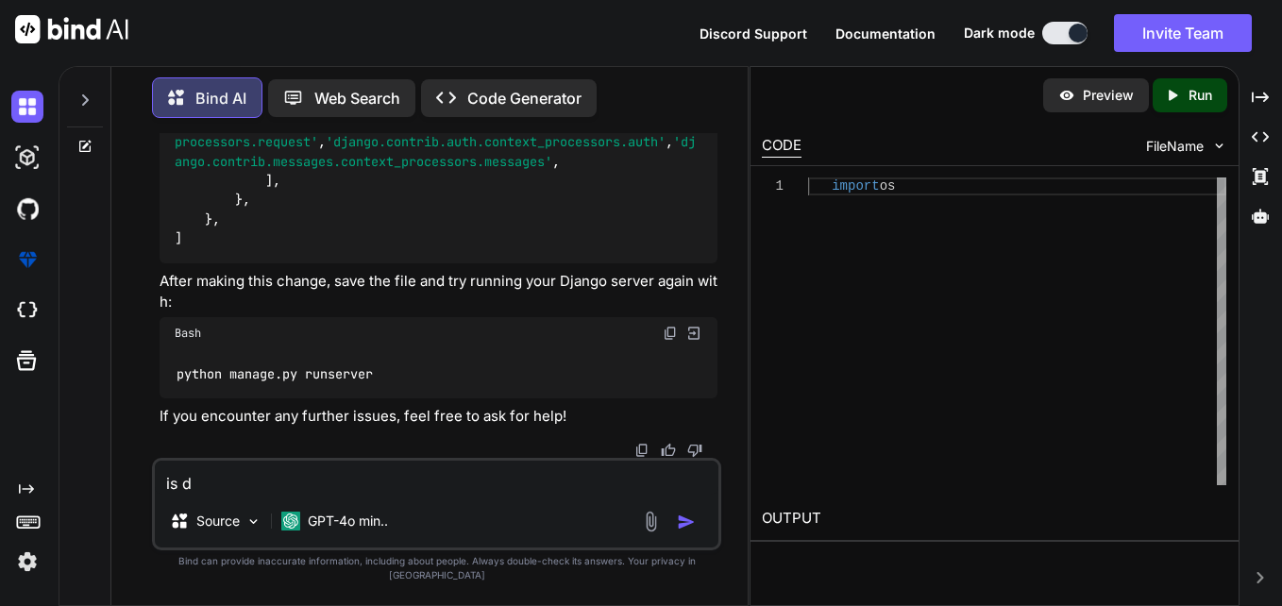
type textarea "is dj"
type textarea "x"
type textarea "is dja"
type textarea "x"
type textarea "is djan"
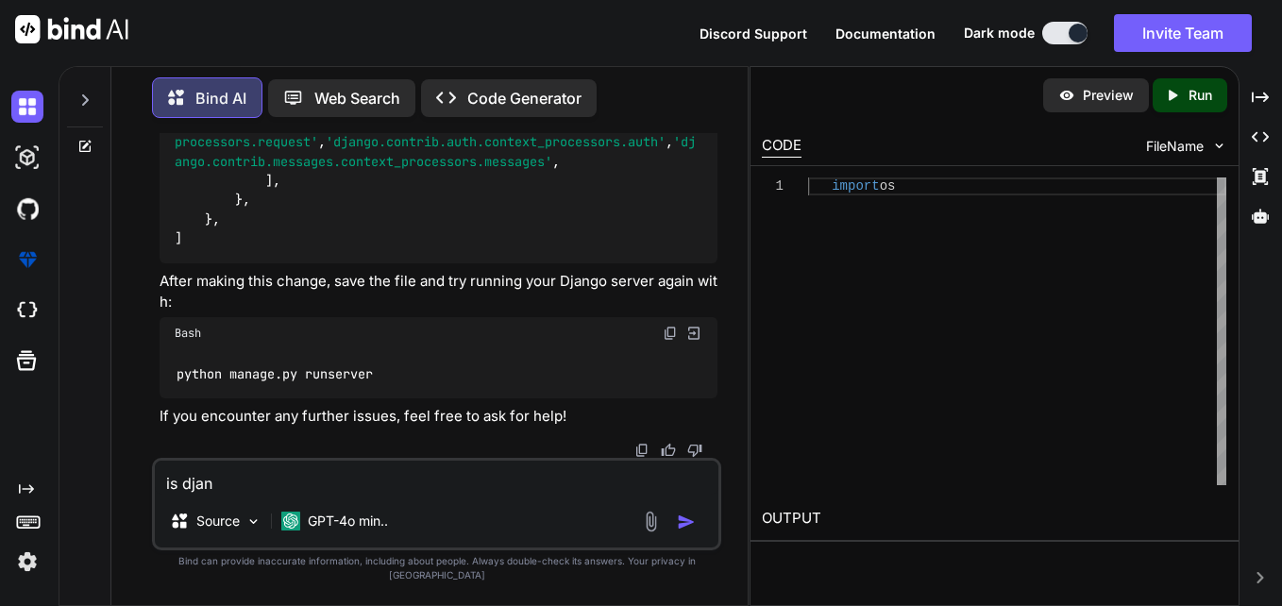
type textarea "x"
type textarea "is djang"
type textarea "x"
type textarea "is django"
type textarea "x"
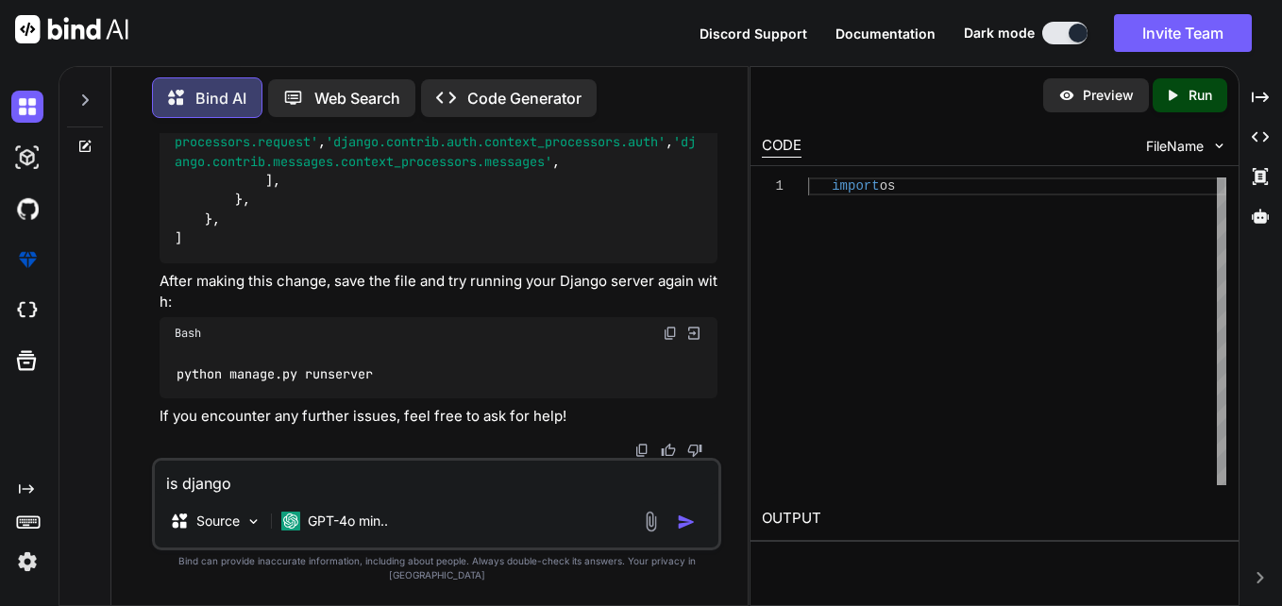
type textarea "is django"
type textarea "x"
type textarea "is django i"
type textarea "x"
type textarea "is django is"
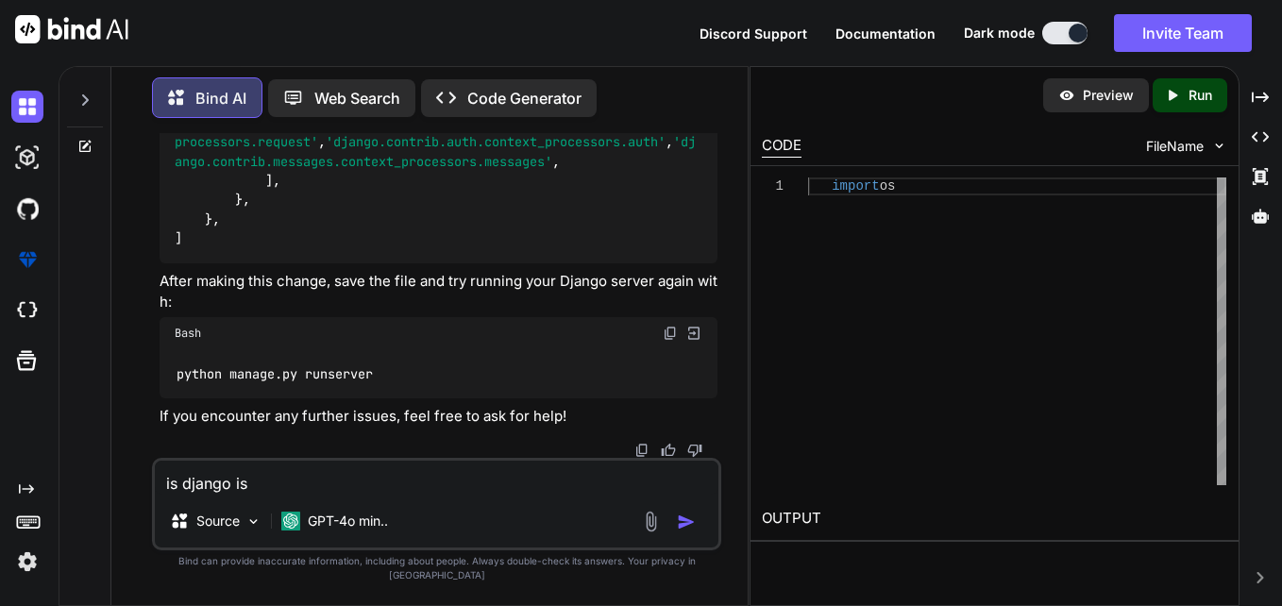
type textarea "x"
type textarea "is django is"
type textarea "x"
type textarea "is django is b"
type textarea "x"
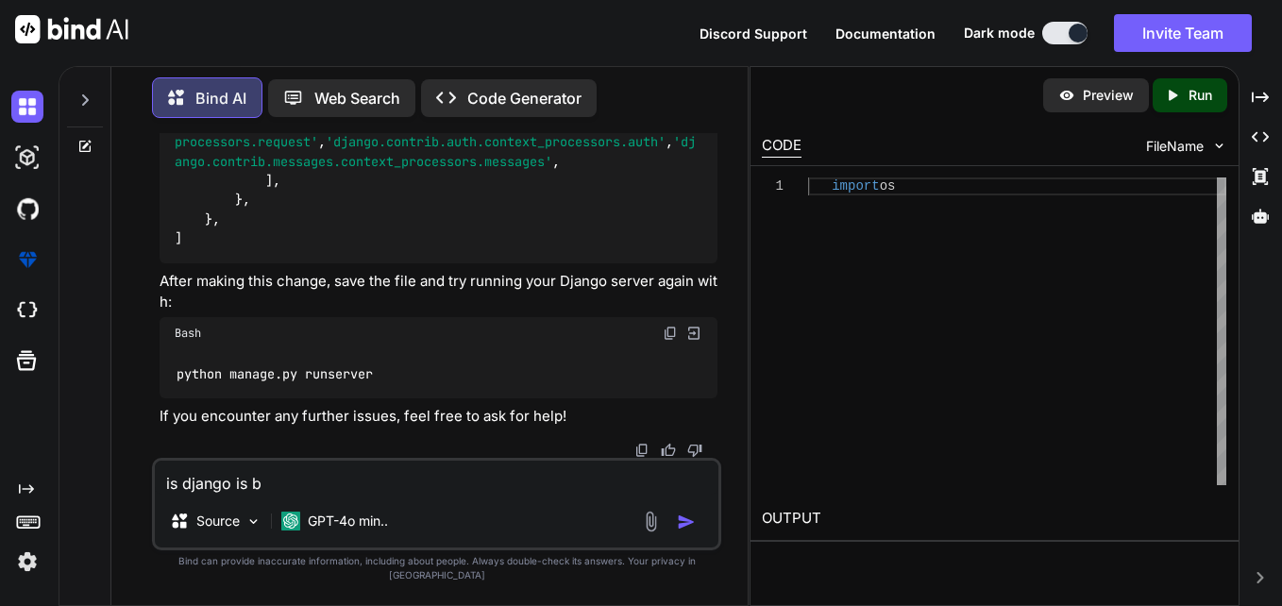
type textarea "is django is ba"
type textarea "x"
type textarea "is django is bac"
type textarea "x"
type textarea "is django is back"
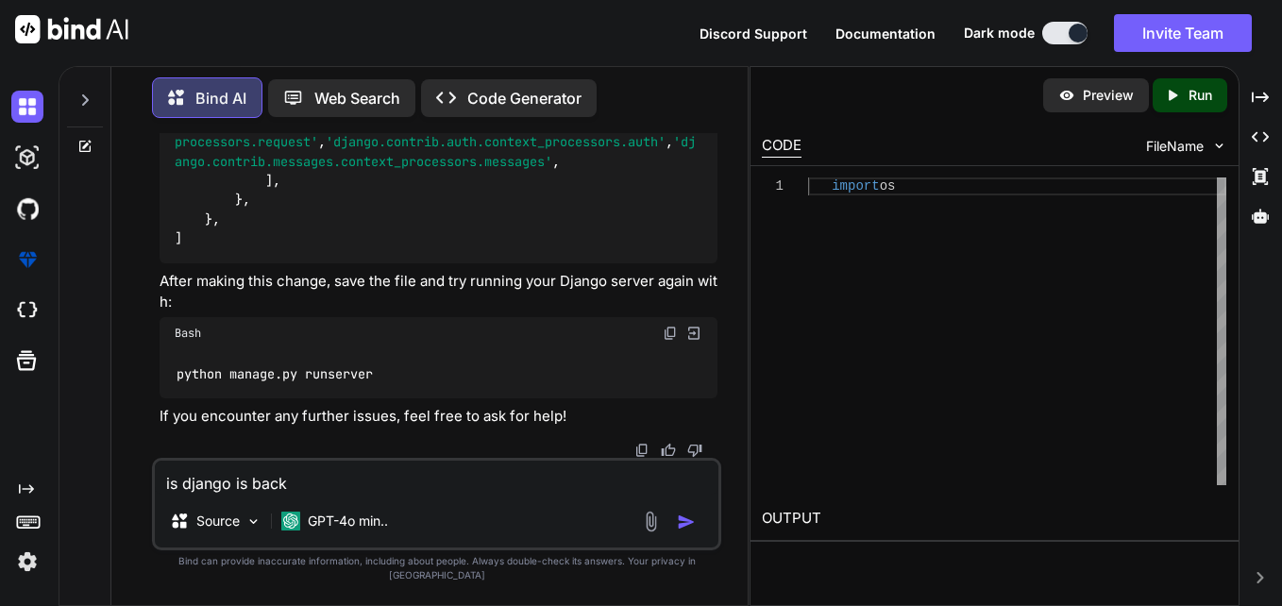
type textarea "x"
type textarea "is django is [PERSON_NAME]"
type textarea "x"
type textarea "is django is [PERSON_NAME]"
type textarea "x"
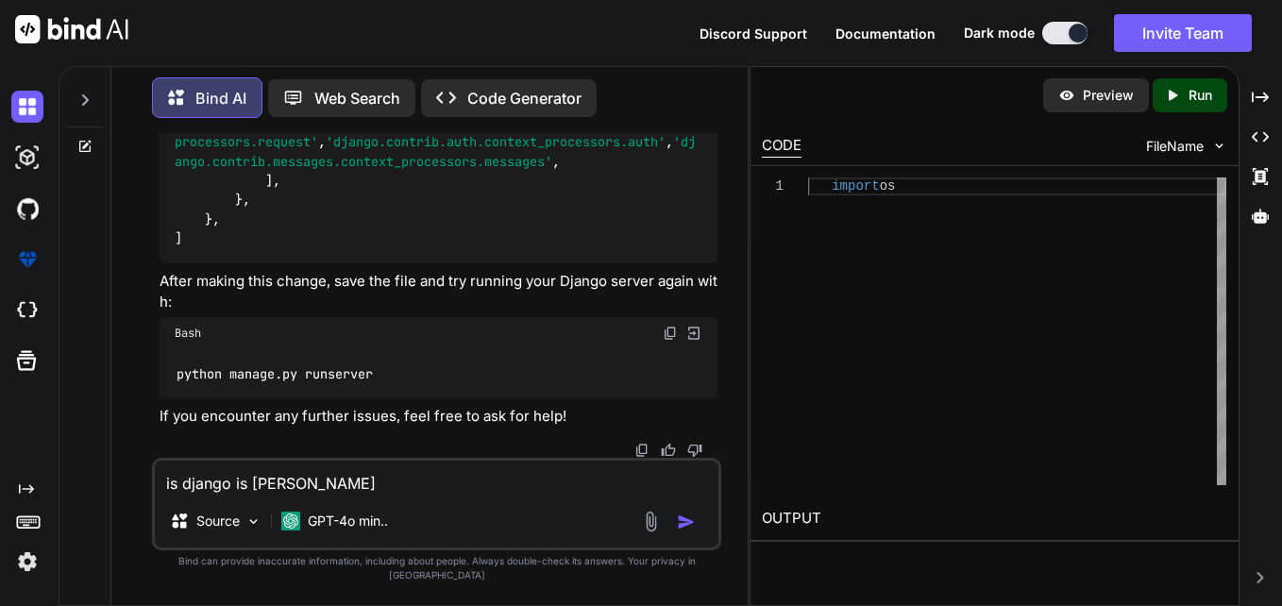
type textarea "is django is backend"
type textarea "x"
type textarea "is django is backend?"
type textarea "x"
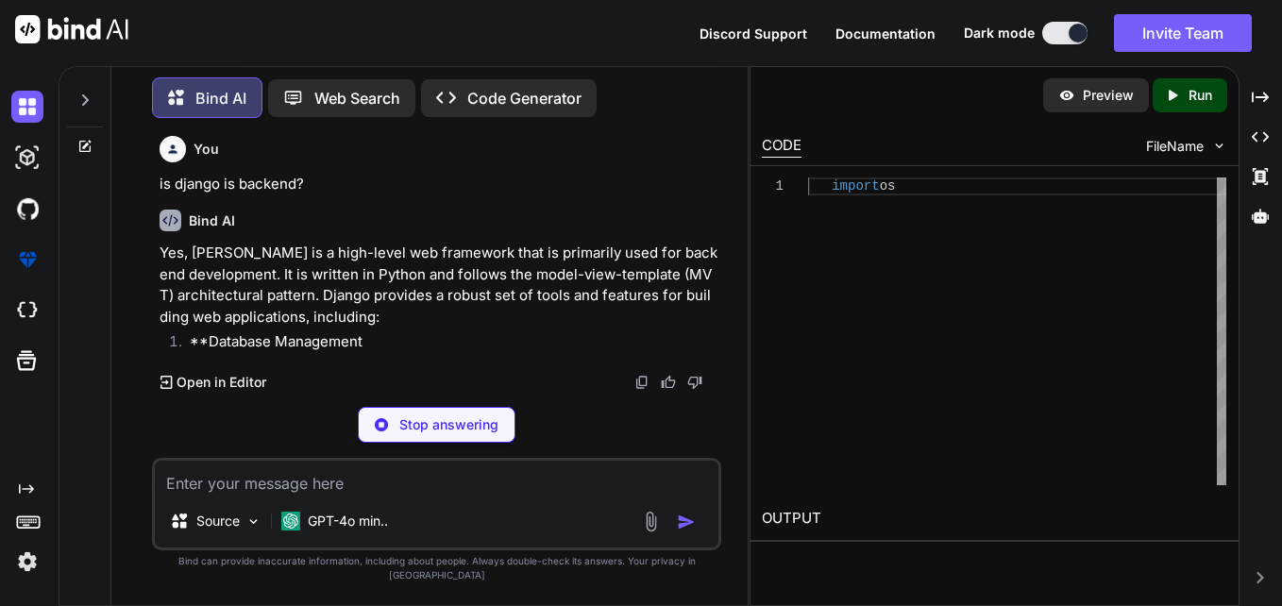
scroll to position [5302, 0]
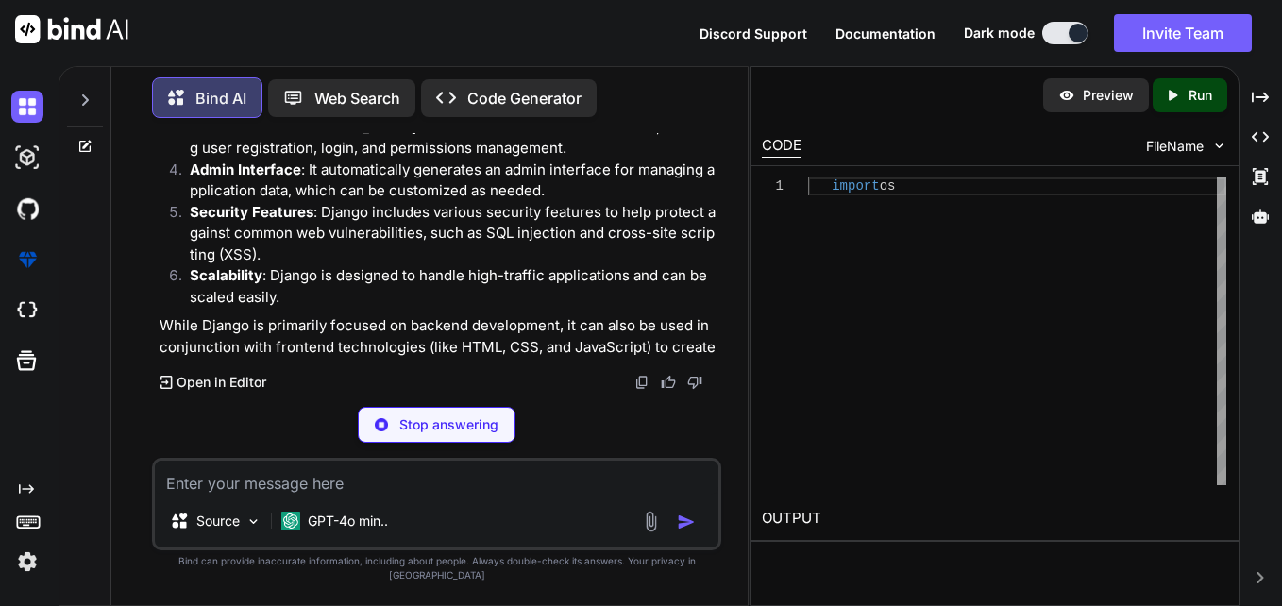
type textarea "x"
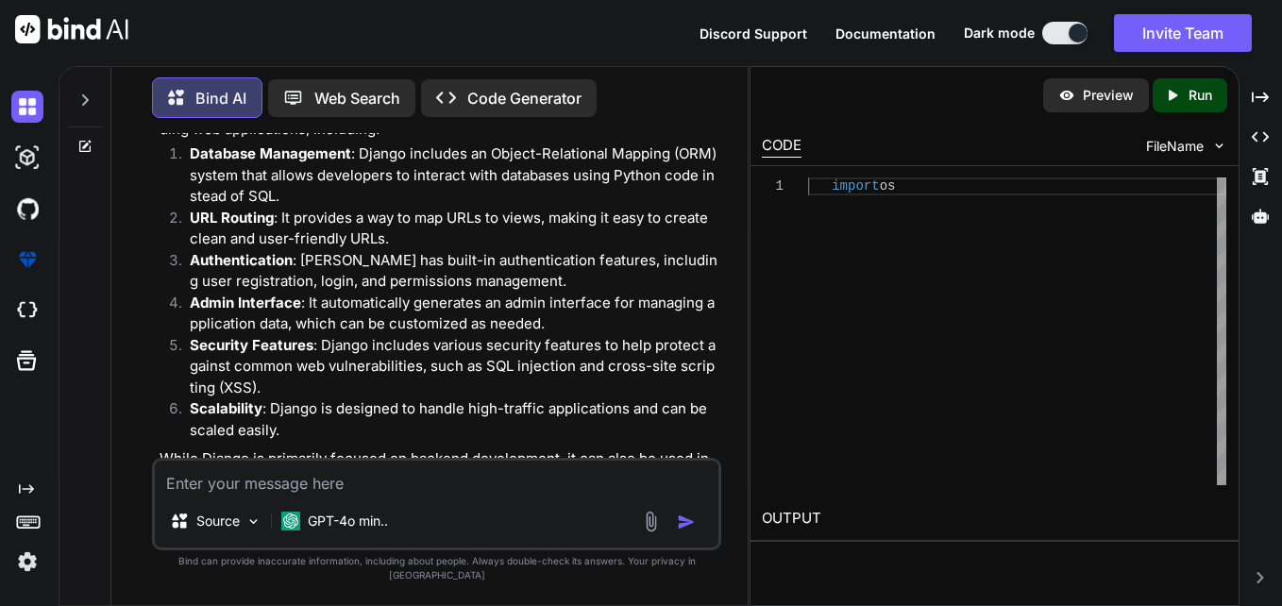
scroll to position [5048, 0]
